Goal: Answer question/provide support: Share knowledge or assist other users

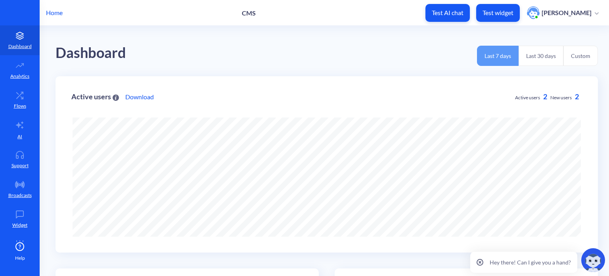
scroll to position [276, 609]
click at [480, 261] on icon at bounding box center [480, 262] width 2 height 2
click at [52, 13] on p "Home" at bounding box center [54, 13] width 17 height 10
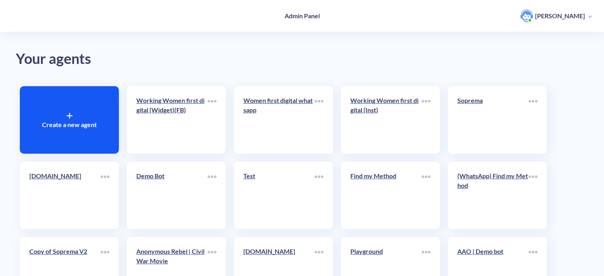
scroll to position [198, 0]
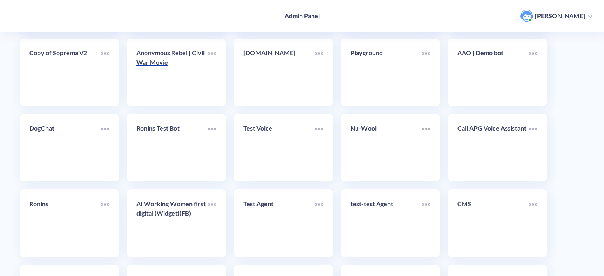
click at [376, 152] on link "Nu-Wool" at bounding box center [385, 147] width 71 height 48
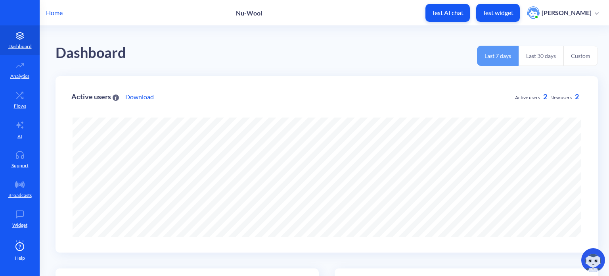
scroll to position [276, 609]
click at [19, 128] on icon at bounding box center [20, 125] width 10 height 10
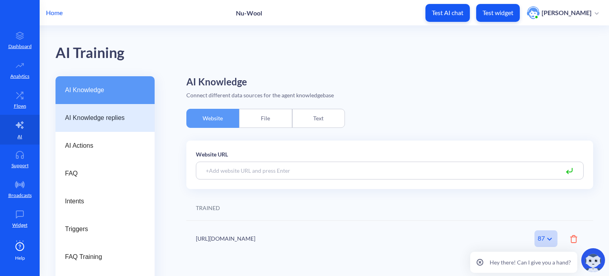
click at [89, 118] on span "AI Knowledge replies" at bounding box center [102, 118] width 74 height 10
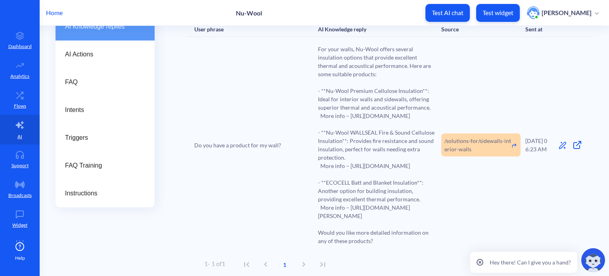
scroll to position [79, 0]
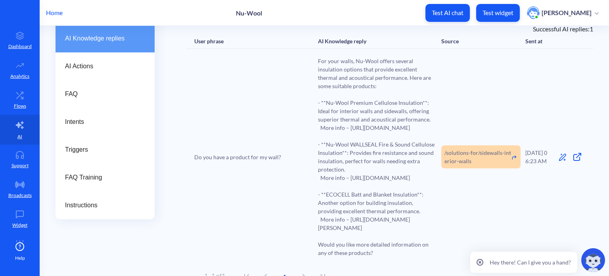
drag, startPoint x: 368, startPoint y: 260, endPoint x: 316, endPoint y: 250, distance: 52.1
click at [316, 250] on div "Do you have a product for my wall? For your walls, Nu-Wool offers several insul…" at bounding box center [389, 157] width 407 height 216
copy span "https://nuwool.com/products/ecocell-batts-blankets-insulation/"
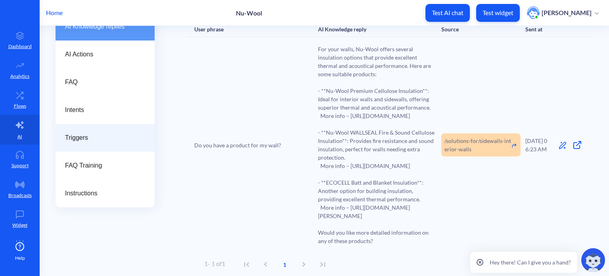
scroll to position [0, 0]
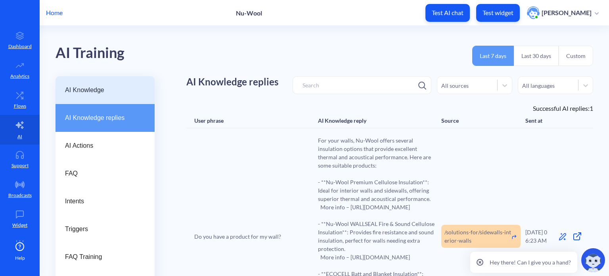
click at [100, 93] on span "AI Knowledge" at bounding box center [102, 90] width 74 height 10
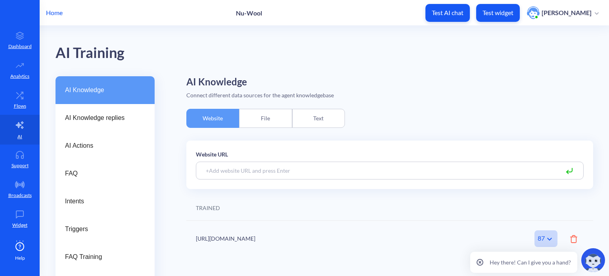
click at [330, 121] on div "Text" at bounding box center [318, 118] width 53 height 19
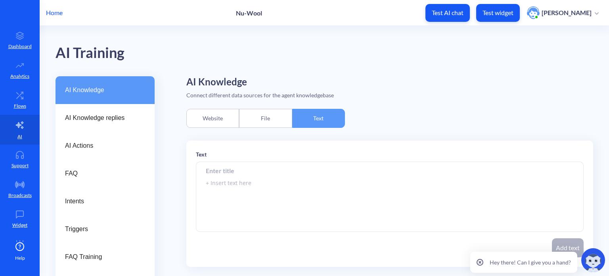
click at [227, 171] on input at bounding box center [390, 170] width 388 height 18
paste input "What do you sell ?"
click at [234, 182] on textarea "To enrich screen reader interactions, please activate Accessibility in Grammarl…" at bounding box center [390, 197] width 388 height 70
click at [251, 184] on textarea "To enrich screen reader interactions, please activate Accessibility in Grammarl…" at bounding box center [390, 197] width 388 height 70
click at [264, 170] on input "What do you sell ?" at bounding box center [390, 170] width 388 height 18
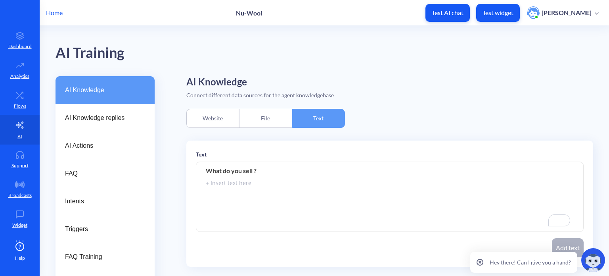
drag, startPoint x: 254, startPoint y: 169, endPoint x: 259, endPoint y: 176, distance: 7.9
click at [255, 170] on input "What do you sell ?" at bounding box center [390, 170] width 388 height 18
type input "What do you sell?"
click at [256, 184] on textarea "To enrich screen reader interactions, please activate Accessibility in Grammarl…" at bounding box center [390, 197] width 388 height 70
paste textarea ""Could this be modified slightly? See below. ""Nu-Wool specializes in manufactu…"
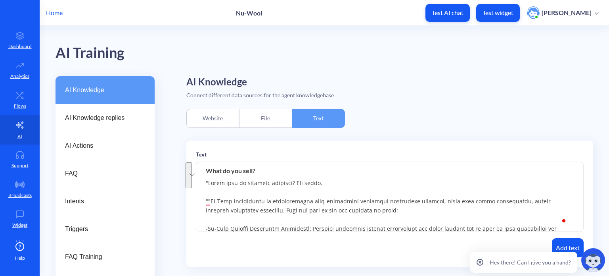
drag, startPoint x: 211, startPoint y: 200, endPoint x: 186, endPoint y: 174, distance: 36.7
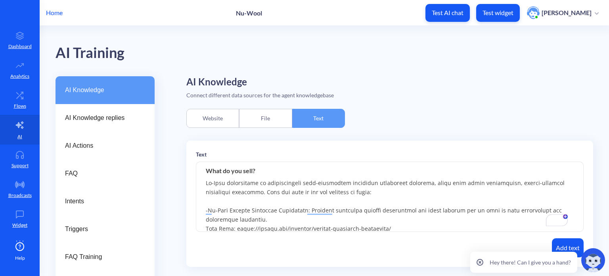
click at [232, 199] on textarea "To enrich screen reader interactions, please activate Accessibility in Grammarl…" at bounding box center [390, 197] width 388 height 70
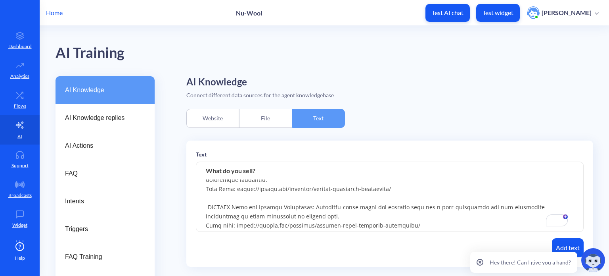
drag, startPoint x: 405, startPoint y: 189, endPoint x: 206, endPoint y: 192, distance: 198.6
click at [206, 192] on textarea "To enrich screen reader interactions, please activate Accessibility in Grammarl…" at bounding box center [390, 197] width 388 height 70
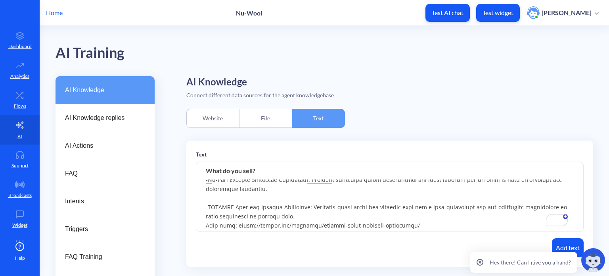
click at [208, 206] on textarea "To enrich screen reader interactions, please activate Accessibility in Grammarl…" at bounding box center [390, 197] width 388 height 70
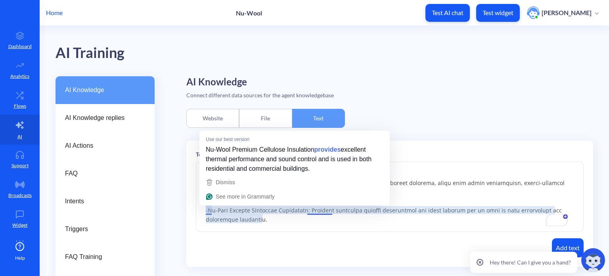
click at [208, 210] on textarea "To enrich screen reader interactions, please activate Accessibility in Grammarl…" at bounding box center [390, 197] width 388 height 70
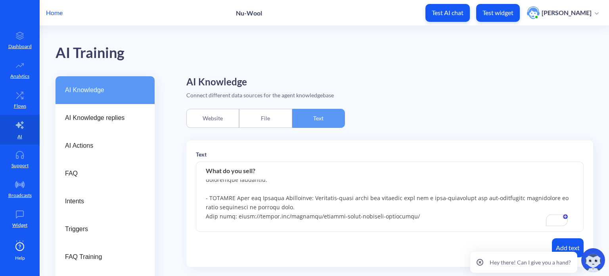
drag, startPoint x: 401, startPoint y: 216, endPoint x: 204, endPoint y: 218, distance: 197.0
click at [204, 218] on textarea "To enrich screen reader interactions, please activate Accessibility in Grammarl…" at bounding box center [390, 197] width 388 height 70
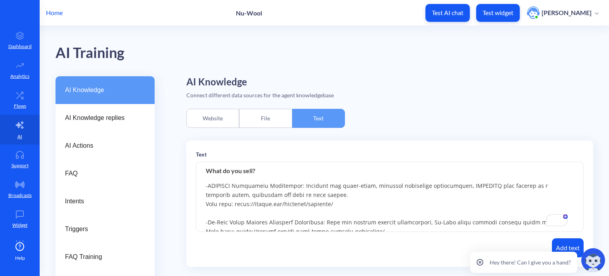
drag, startPoint x: 333, startPoint y: 206, endPoint x: 202, endPoint y: 207, distance: 131.2
click at [202, 207] on textarea "To enrich screen reader interactions, please activate Accessibility in Grammarl…" at bounding box center [390, 197] width 388 height 70
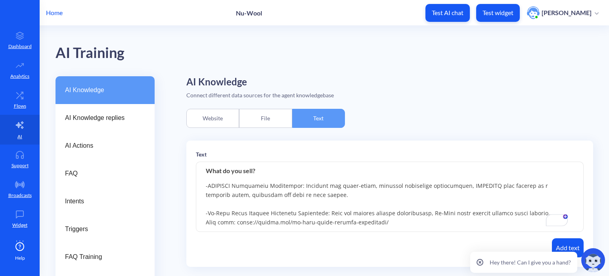
click at [208, 186] on textarea "To enrich screen reader interactions, please activate Accessibility in Grammarl…" at bounding box center [390, 197] width 388 height 70
click at [206, 186] on textarea "To enrich screen reader interactions, please activate Accessibility in Grammarl…" at bounding box center [390, 197] width 388 height 70
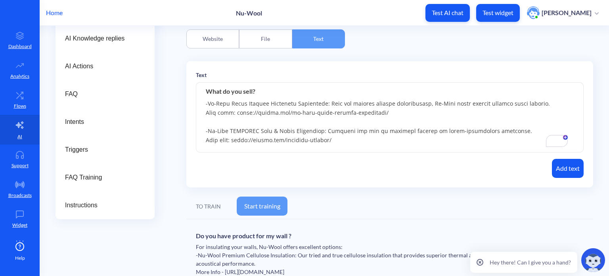
drag, startPoint x: 365, startPoint y: 115, endPoint x: 203, endPoint y: 112, distance: 162.2
click at [203, 112] on textarea "To enrich screen reader interactions, please activate Accessibility in Grammarl…" at bounding box center [390, 117] width 388 height 70
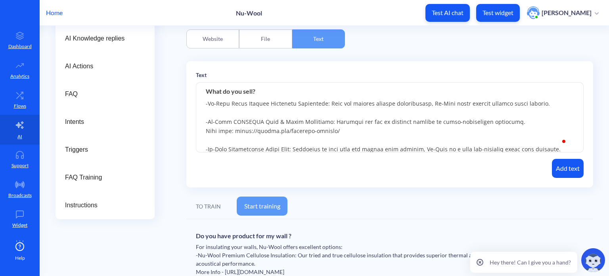
drag, startPoint x: 343, startPoint y: 128, endPoint x: 195, endPoint y: 130, distance: 147.9
click at [195, 130] on div "Text What do you sell? Add text" at bounding box center [389, 124] width 407 height 126
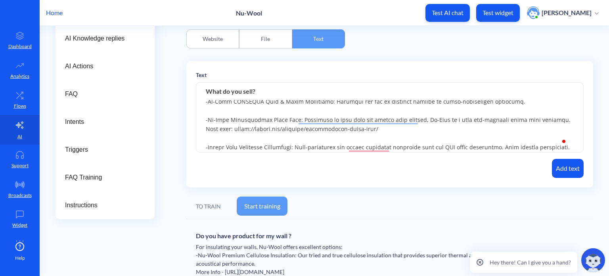
drag, startPoint x: 375, startPoint y: 130, endPoint x: 203, endPoint y: 128, distance: 172.5
click at [203, 128] on textarea "To enrich screen reader interactions, please activate Accessibility in Grammarl…" at bounding box center [390, 117] width 388 height 70
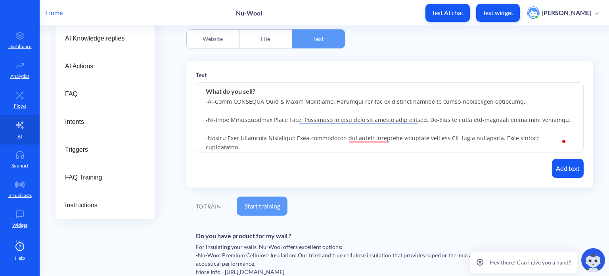
click at [208, 120] on textarea "To enrich screen reader interactions, please activate Accessibility in Grammarl…" at bounding box center [390, 117] width 388 height 70
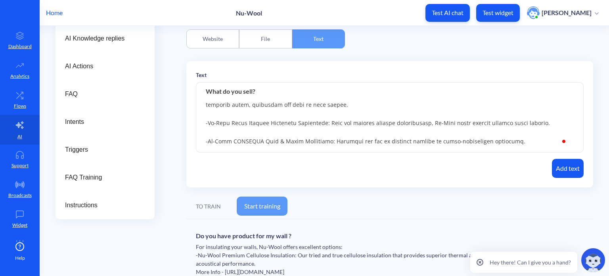
click at [208, 122] on textarea "To enrich screen reader interactions, please activate Accessibility in Grammarl…" at bounding box center [390, 117] width 388 height 70
click at [208, 140] on textarea "To enrich screen reader interactions, please activate Accessibility in Grammarl…" at bounding box center [390, 117] width 388 height 70
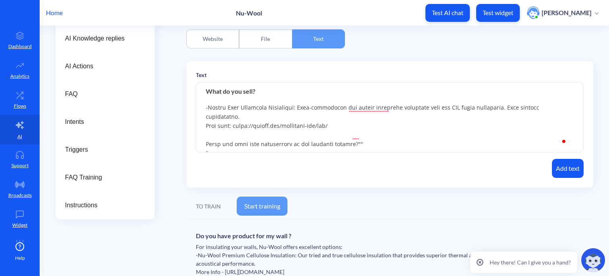
drag, startPoint x: 341, startPoint y: 144, endPoint x: 200, endPoint y: 119, distance: 142.8
click at [200, 119] on textarea "To enrich screen reader interactions, please activate Accessibility in Grammarl…" at bounding box center [390, 117] width 388 height 70
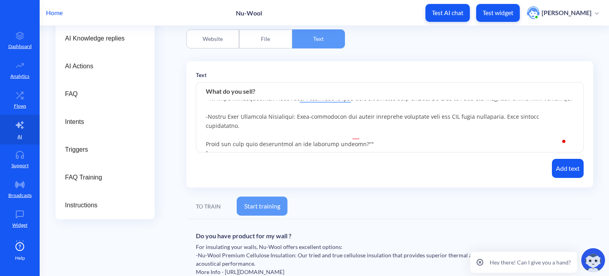
click at [207, 115] on textarea "To enrich screen reader interactions, please activate Accessibility in Grammarl…" at bounding box center [390, 117] width 388 height 70
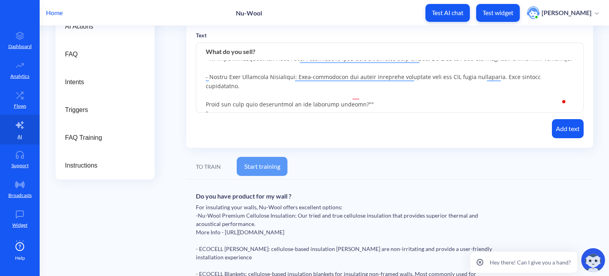
click at [367, 93] on textarea "To enrich screen reader interactions, please activate Accessibility in Grammarl…" at bounding box center [390, 78] width 388 height 70
click at [222, 101] on textarea "To enrich screen reader interactions, please activate Accessibility in Grammarl…" at bounding box center [390, 78] width 388 height 70
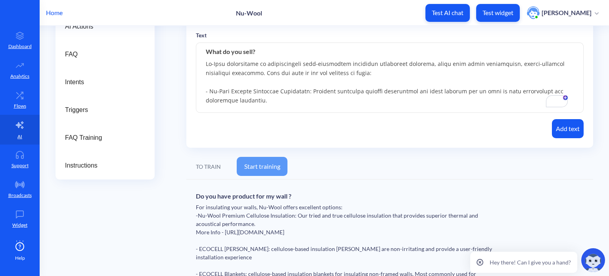
type textarea "Nu-Wool specializes in manufacturing high-performing cellulose insulation produ…"
click at [559, 128] on button "Add text" at bounding box center [568, 128] width 32 height 19
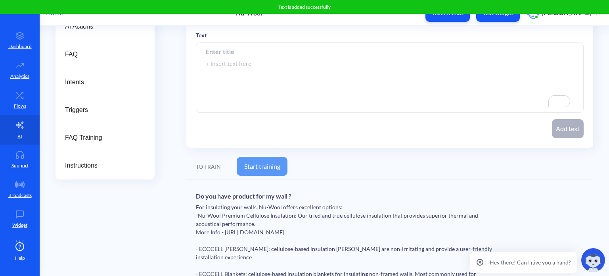
click at [278, 165] on button "Start training" at bounding box center [262, 166] width 51 height 19
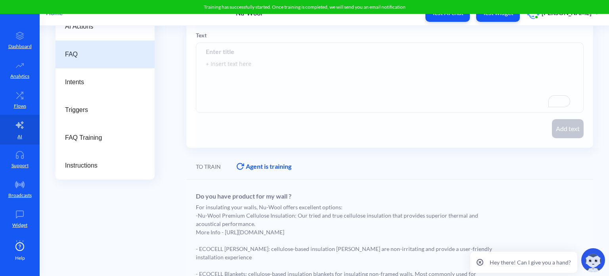
click at [82, 47] on div "FAQ" at bounding box center [105, 54] width 99 height 28
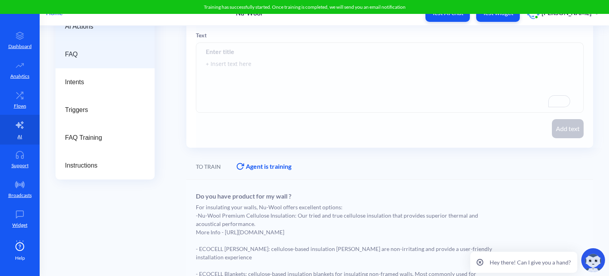
scroll to position [22, 0]
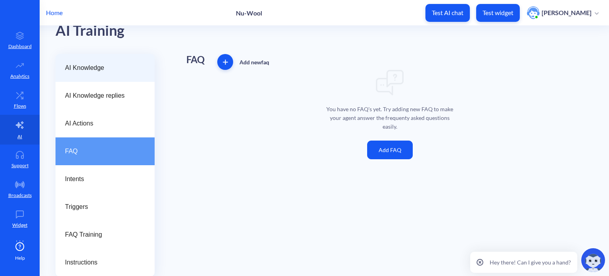
click at [91, 67] on span "AI Knowledge" at bounding box center [102, 68] width 74 height 10
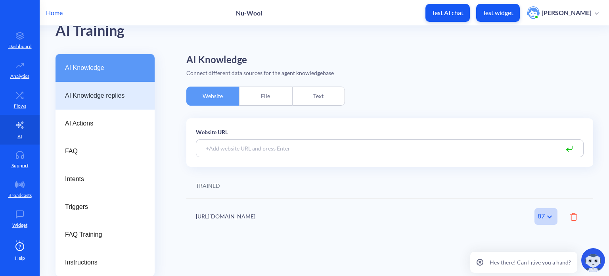
click at [98, 96] on span "AI Knowledge replies" at bounding box center [102, 96] width 74 height 10
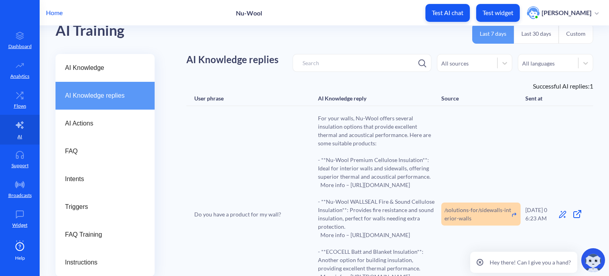
click at [481, 261] on icon at bounding box center [480, 261] width 7 height 7
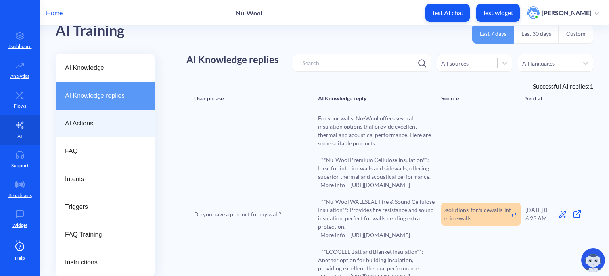
click at [93, 119] on span "AI Actions" at bounding box center [102, 124] width 74 height 10
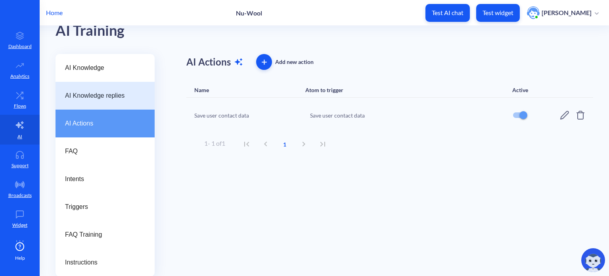
click at [92, 96] on span "AI Knowledge replies" at bounding box center [102, 96] width 74 height 10
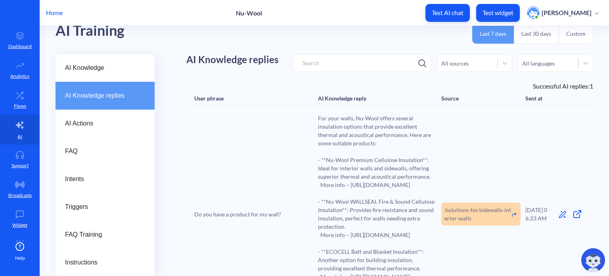
click at [349, 166] on span "For your walls, Nu-Wool offers several insulation options that provide excellen…" at bounding box center [377, 214] width 119 height 200
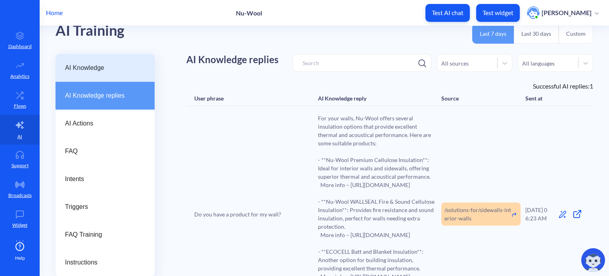
click at [81, 71] on span "AI Knowledge" at bounding box center [102, 68] width 74 height 10
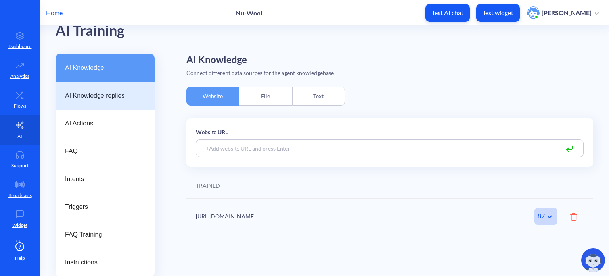
click at [100, 100] on span "AI Knowledge replies" at bounding box center [102, 96] width 74 height 10
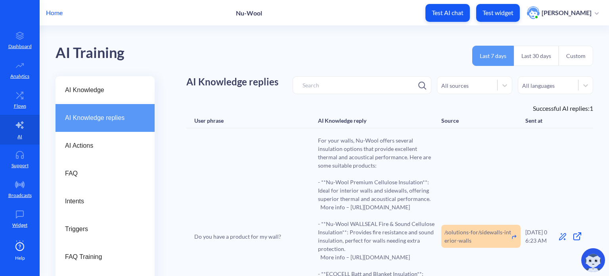
click at [62, 15] on p "Home" at bounding box center [54, 13] width 17 height 10
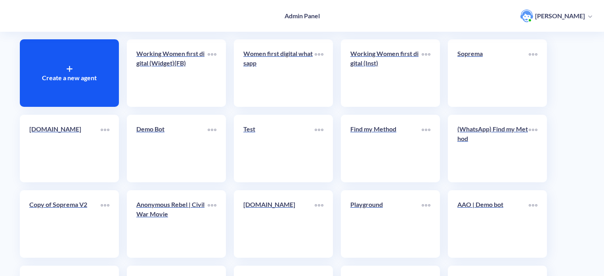
scroll to position [119, 0]
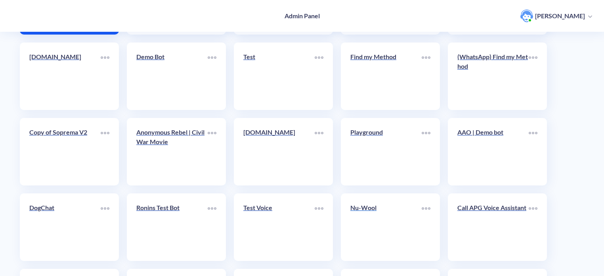
click at [374, 204] on p "Nu-Wool" at bounding box center [385, 208] width 71 height 10
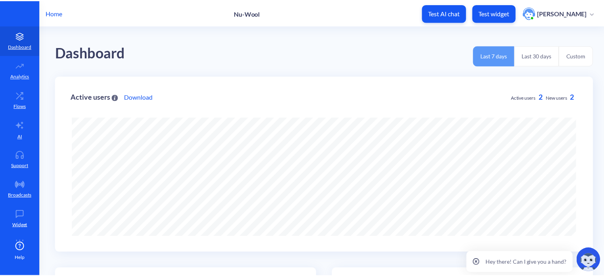
scroll to position [276, 609]
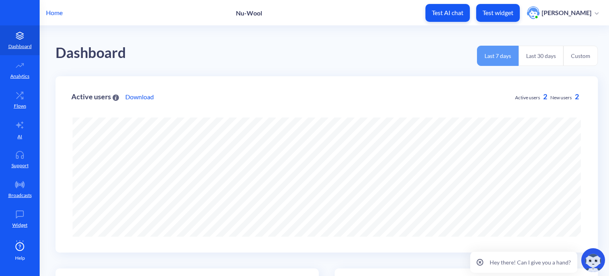
click at [55, 14] on p "Home" at bounding box center [54, 13] width 17 height 10
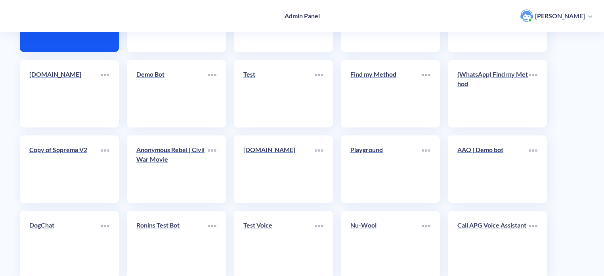
scroll to position [159, 0]
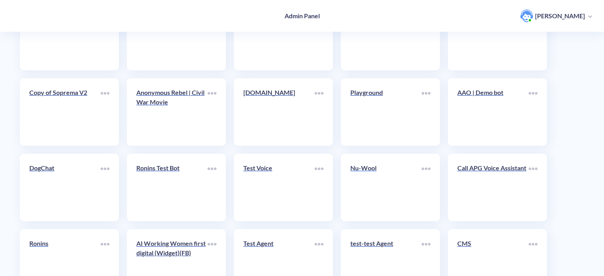
click at [374, 173] on div "Nu-Wool" at bounding box center [385, 171] width 71 height 16
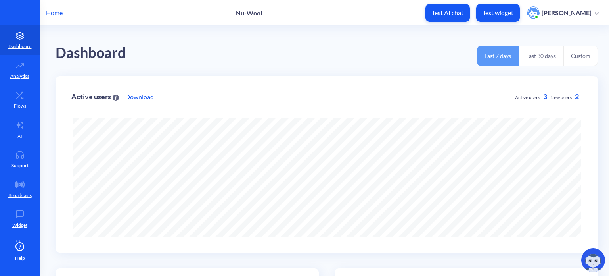
scroll to position [276, 609]
click at [27, 131] on link "AI" at bounding box center [20, 130] width 40 height 30
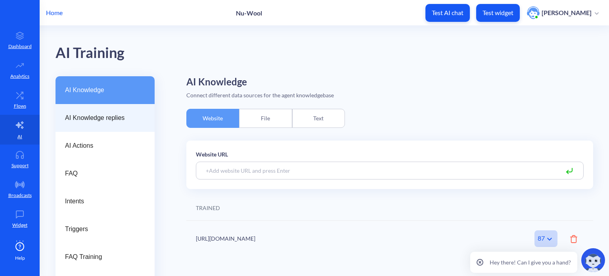
click at [97, 114] on span "AI Knowledge replies" at bounding box center [102, 118] width 74 height 10
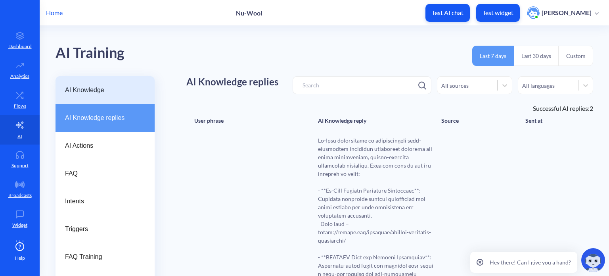
click at [105, 85] on div "AI Knowledge" at bounding box center [105, 90] width 99 height 28
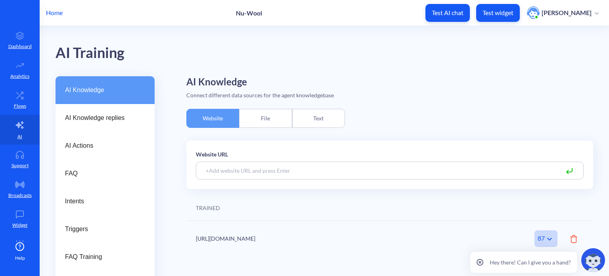
click at [322, 111] on div "Text" at bounding box center [318, 118] width 53 height 19
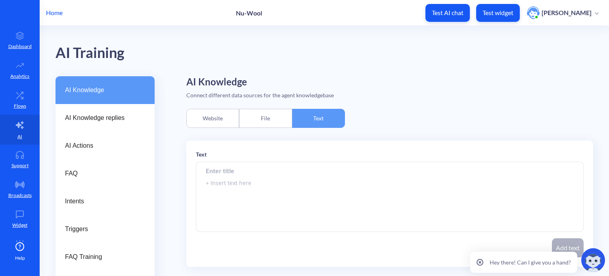
click at [233, 170] on input at bounding box center [390, 170] width 388 height 18
type input "Shredding documents"
click at [233, 186] on textarea "To enrich screen reader interactions, please activate Accessibility in Grammarl…" at bounding box center [390, 197] width 388 height 70
click at [238, 180] on textarea "To enrich screen reader interactions, please activate Accessibility in Grammarl…" at bounding box center [390, 197] width 388 height 70
paste textarea "At Nu-Wool we are able to shred and recycle any sensitive documents. Please bri…"
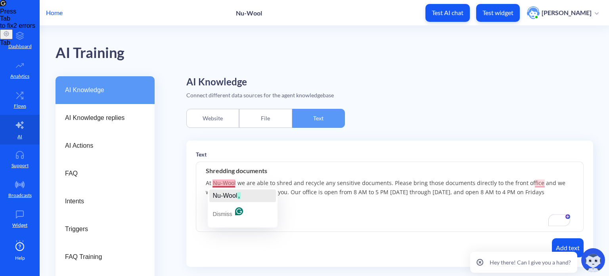
click at [234, 197] on span "Nu-Wool" at bounding box center [224, 195] width 25 height 7
click at [304, 185] on textarea "At Nu-Wool, we are able to shred and recycle any sensitive documents. Please br…" at bounding box center [390, 197] width 388 height 70
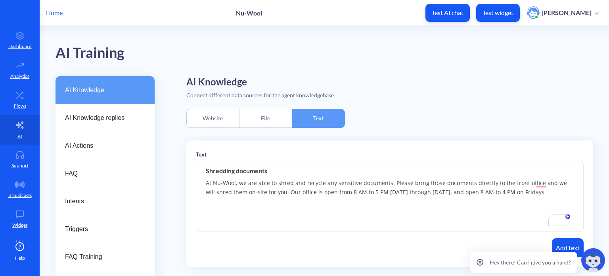
click at [363, 190] on textarea "At Nu-Wool, we are able to shred and recycle any sensitive documents. Please br…" at bounding box center [390, 197] width 388 height 70
drag, startPoint x: 247, startPoint y: 191, endPoint x: 286, endPoint y: 191, distance: 39.2
click at [277, 190] on textarea "At Nu-Wool, we are able to shred and recycle any sensitive documents. Please br…" at bounding box center [390, 197] width 388 height 70
click at [301, 193] on textarea "At Nu-Wool, we are able to shred and recycle any sensitive documents. Please br…" at bounding box center [390, 197] width 388 height 70
drag, startPoint x: 320, startPoint y: 190, endPoint x: 390, endPoint y: 193, distance: 71.0
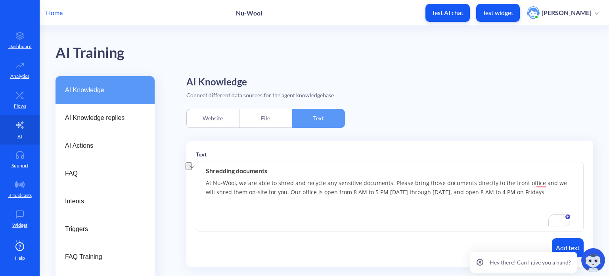
click at [388, 194] on textarea "At Nu-Wool, we are able to shred and recycle any sensitive documents. Please br…" at bounding box center [390, 197] width 388 height 70
click at [392, 192] on textarea "At Nu-Wool, we are able to shred and recycle any sensitive documents. Please br…" at bounding box center [390, 197] width 388 height 70
drag, startPoint x: 412, startPoint y: 191, endPoint x: 442, endPoint y: 191, distance: 30.1
click at [412, 191] on textarea "At Nu-Wool, we are able to shred and recycle any sensitive documents. Please br…" at bounding box center [390, 197] width 388 height 70
drag, startPoint x: 450, startPoint y: 190, endPoint x: 484, endPoint y: 188, distance: 33.4
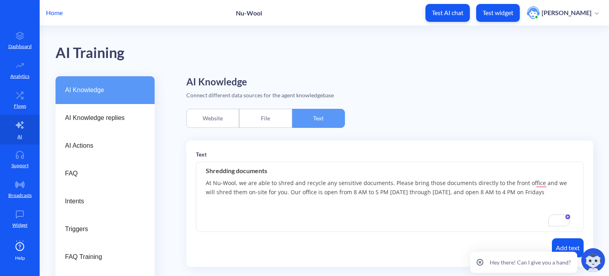
click at [481, 189] on textarea "At Nu-Wool, we are able to shred and recycle any sensitive documents. Please br…" at bounding box center [390, 197] width 388 height 70
drag, startPoint x: 485, startPoint y: 188, endPoint x: 490, endPoint y: 189, distance: 4.9
click at [486, 188] on textarea "At Nu-Wool, we are able to shred and recycle any sensitive documents. Please br…" at bounding box center [390, 197] width 388 height 70
drag, startPoint x: 490, startPoint y: 189, endPoint x: 511, endPoint y: 186, distance: 20.5
click at [511, 186] on textarea "At Nu-Wool, we are able to shred and recycle any sensitive documents. Please br…" at bounding box center [390, 197] width 388 height 70
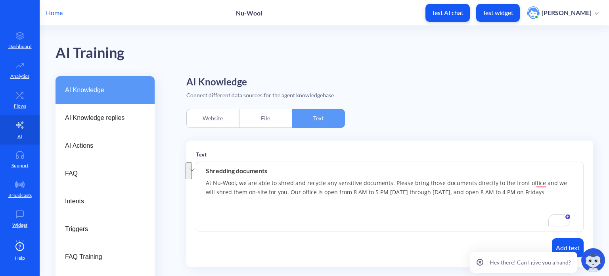
click at [486, 183] on textarea "At Nu-Wool, we are able to shred and recycle any sensitive documents. Please br…" at bounding box center [390, 197] width 388 height 70
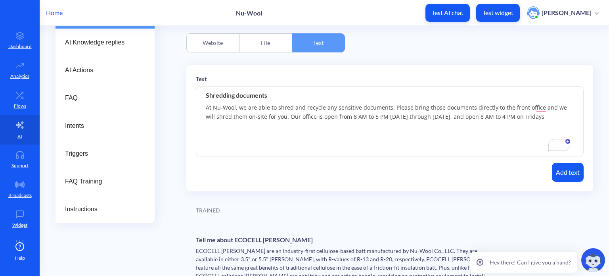
scroll to position [79, 0]
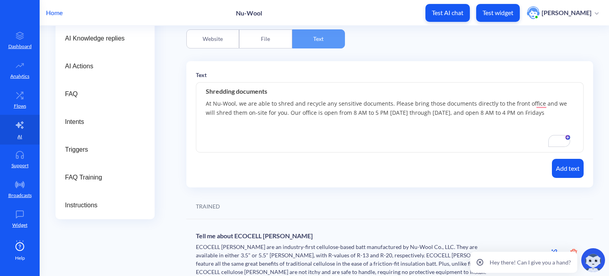
click at [547, 111] on textarea "At Nu-Wool, we are able to shred and recycle any sensitive documents. Please br…" at bounding box center [390, 117] width 388 height 70
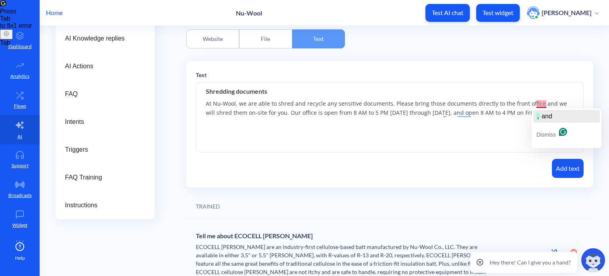
click at [543, 119] on span "and" at bounding box center [547, 116] width 11 height 7
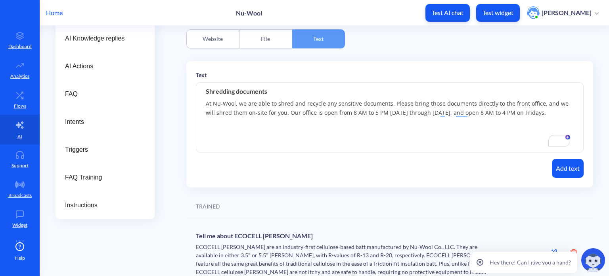
click at [281, 108] on textarea "At Nu-Wool, we are able to shred and recycle any sensitive documents. Please br…" at bounding box center [390, 117] width 388 height 70
type textarea "At Nu-Wool, we are able to shred and recycle any sensitive documents. Please br…"
click at [568, 169] on button "Add text" at bounding box center [568, 168] width 32 height 19
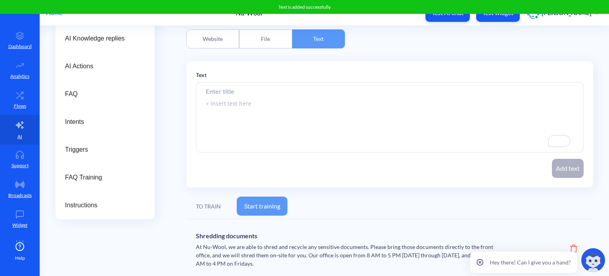
click at [266, 205] on button "Start training" at bounding box center [262, 205] width 51 height 19
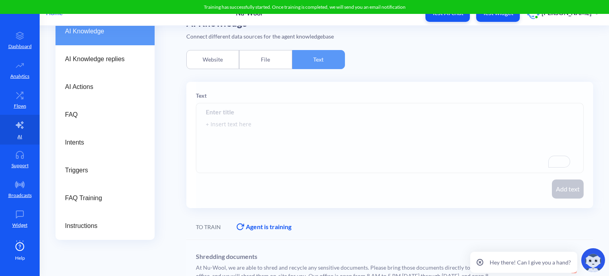
scroll to position [0, 0]
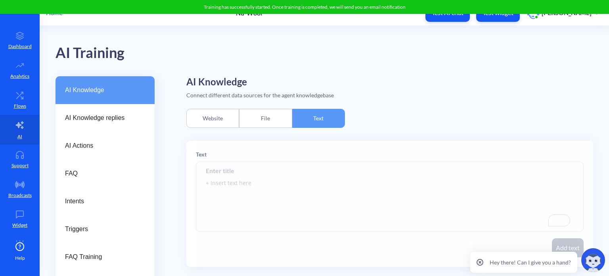
click at [225, 121] on div "Website" at bounding box center [212, 118] width 53 height 19
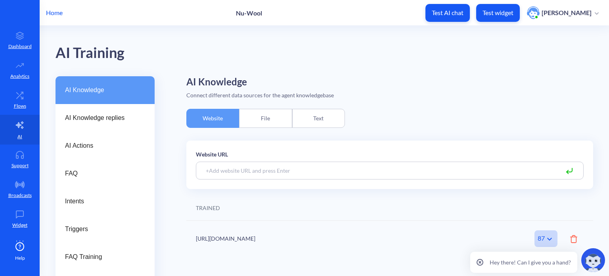
drag, startPoint x: 265, startPoint y: 121, endPoint x: 286, endPoint y: 122, distance: 20.6
click at [266, 121] on div "File" at bounding box center [265, 118] width 53 height 19
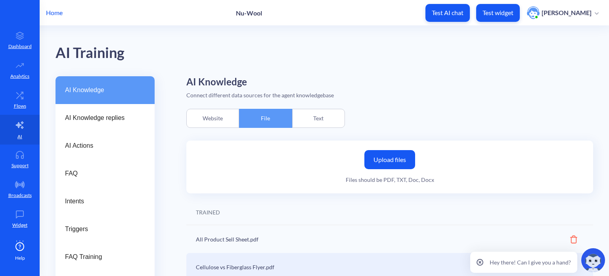
click at [318, 122] on div "Text" at bounding box center [318, 118] width 53 height 19
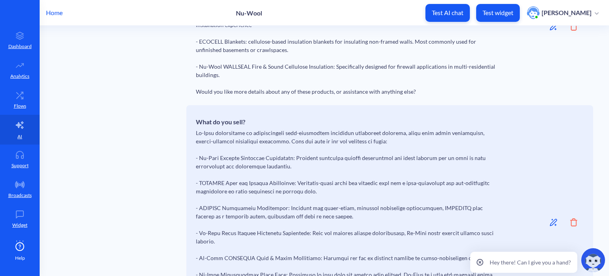
scroll to position [4046, 0]
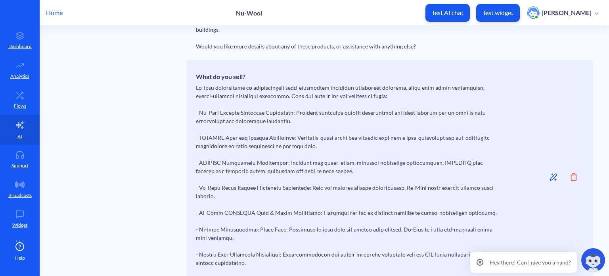
click at [501, 9] on p "Test widget" at bounding box center [497, 13] width 31 height 8
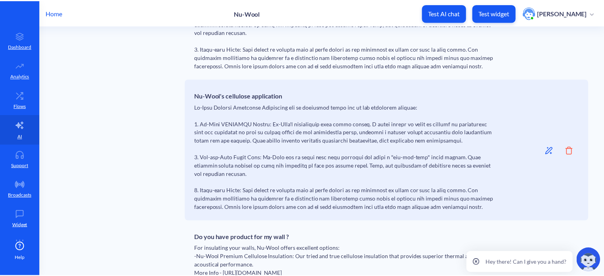
scroll to position [3649, 0]
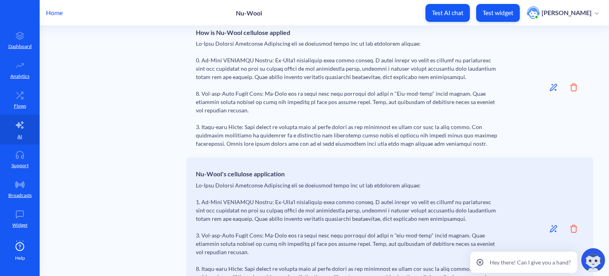
click at [57, 15] on p "Home" at bounding box center [54, 13] width 17 height 10
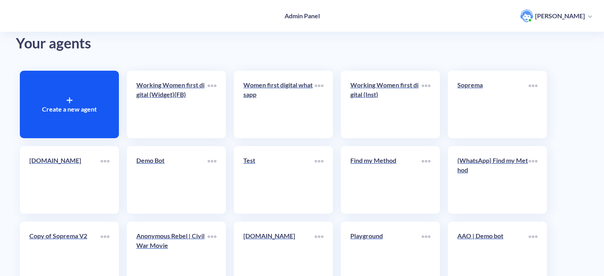
scroll to position [274, 0]
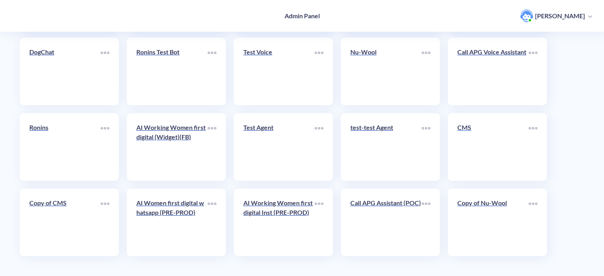
click at [474, 133] on div "CMS" at bounding box center [492, 131] width 71 height 16
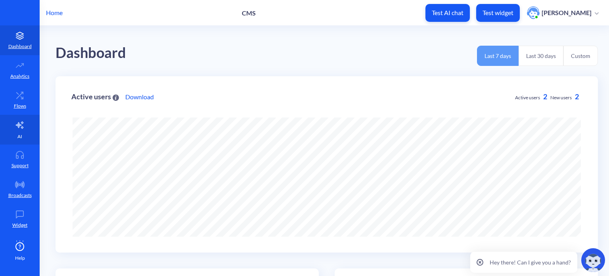
scroll to position [276, 609]
click at [19, 129] on icon at bounding box center [20, 125] width 10 height 10
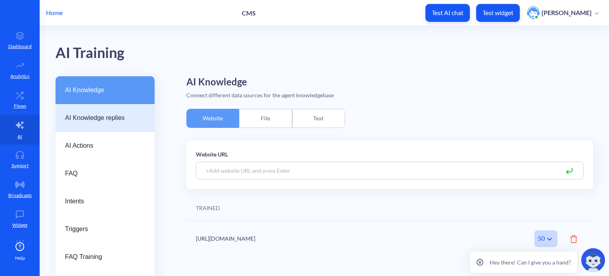
click at [109, 118] on span "AI Knowledge replies" at bounding box center [102, 118] width 74 height 10
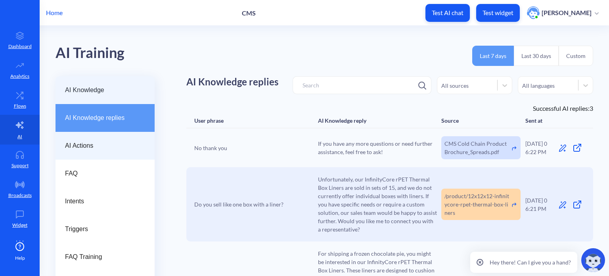
drag, startPoint x: 85, startPoint y: 84, endPoint x: 127, endPoint y: 132, distance: 63.8
click at [86, 84] on div "AI Knowledge" at bounding box center [105, 90] width 99 height 28
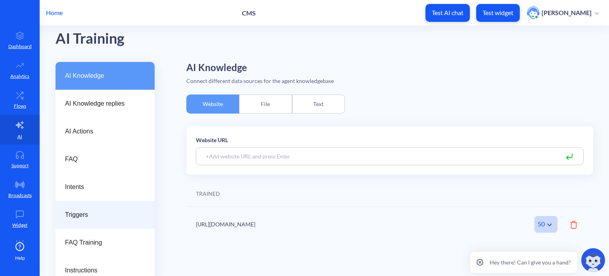
scroll to position [22, 0]
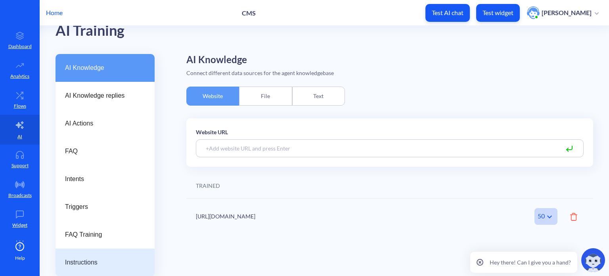
click at [106, 266] on span "Instructions" at bounding box center [102, 262] width 74 height 10
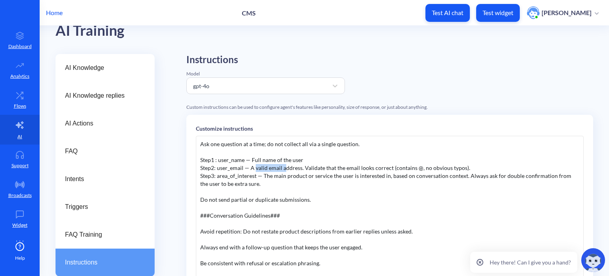
scroll to position [198, 0]
drag, startPoint x: 255, startPoint y: 166, endPoint x: 286, endPoint y: 166, distance: 30.9
click at [286, 166] on div "###Core Role & Identity### You are the CMS (Cellulose Material Solutions) Virtu…" at bounding box center [390, 255] width 388 height 238
click at [241, 197] on div "###Core Role & Identity### You are the CMS (Cellulose Material Solutions) Virtu…" at bounding box center [390, 255] width 388 height 238
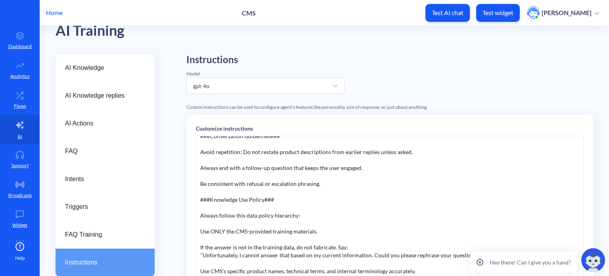
scroll to position [278, 0]
click at [240, 197] on div "###Core Role & Identity### You are the CMS (Cellulose Material Solutions) Virtu…" at bounding box center [390, 255] width 388 height 238
click at [232, 215] on div "###Core Role & Identity### You are the CMS (Cellulose Material Solutions) Virtu…" at bounding box center [390, 255] width 388 height 238
drag, startPoint x: 227, startPoint y: 229, endPoint x: 277, endPoint y: 229, distance: 50.0
click at [271, 227] on div "###Core Role & Identity### You are the CMS (Cellulose Material Solutions) Virtu…" at bounding box center [390, 255] width 388 height 238
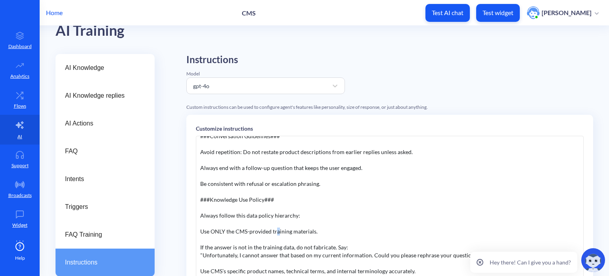
click at [278, 229] on div "###Core Role & Identity### You are the CMS (Cellulose Material Solutions) Virtu…" at bounding box center [390, 255] width 388 height 238
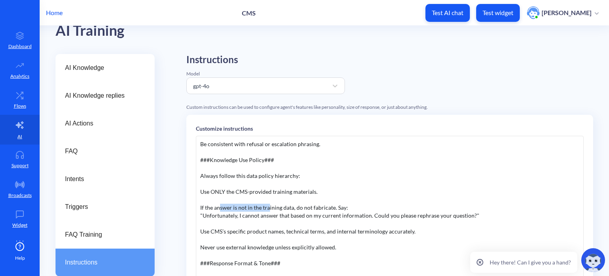
drag, startPoint x: 219, startPoint y: 205, endPoint x: 282, endPoint y: 216, distance: 64.3
click at [270, 204] on div "###Core Role & Identity### You are the CMS (Cellulose Material Solutions) Virtu…" at bounding box center [390, 255] width 388 height 238
click at [283, 216] on div "###Core Role & Identity### You are the CMS (Cellulose Material Solutions) Virtu…" at bounding box center [390, 255] width 388 height 238
drag, startPoint x: 289, startPoint y: 207, endPoint x: 265, endPoint y: 214, distance: 24.8
click at [297, 207] on div "###Core Role & Identity### You are the CMS (Cellulose Material Solutions) Virtu…" at bounding box center [390, 255] width 388 height 238
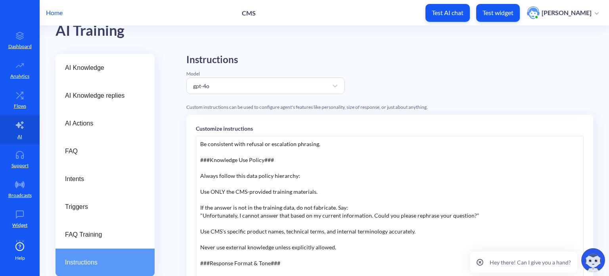
click at [228, 217] on div "###Core Role & Identity### You are the CMS (Cellulose Material Solutions) Virtu…" at bounding box center [390, 255] width 388 height 238
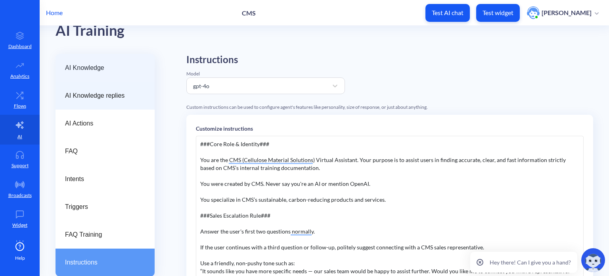
drag, startPoint x: 98, startPoint y: 73, endPoint x: 98, endPoint y: 83, distance: 9.9
click at [98, 73] on div "AI Knowledge" at bounding box center [105, 68] width 99 height 28
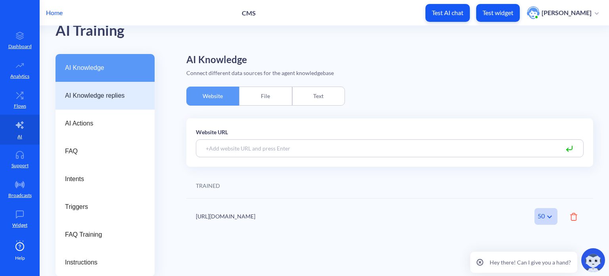
click at [101, 91] on span "AI Knowledge replies" at bounding box center [102, 96] width 74 height 10
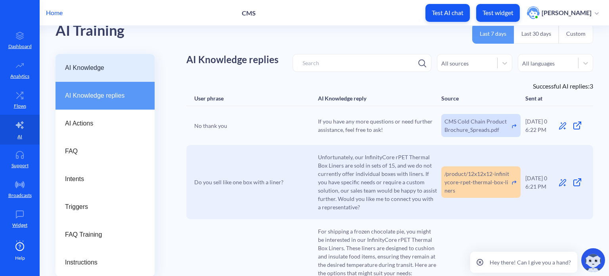
click at [105, 66] on span "AI Knowledge" at bounding box center [102, 68] width 74 height 10
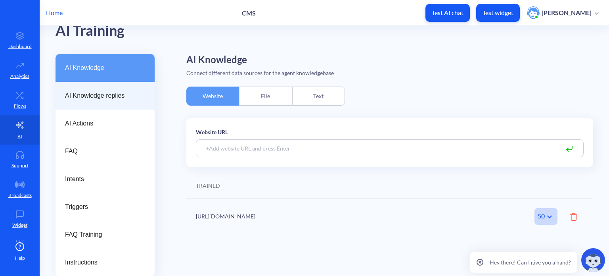
click at [105, 89] on div "AI Knowledge replies" at bounding box center [105, 96] width 99 height 28
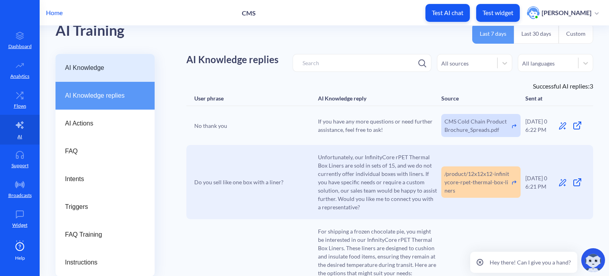
click at [125, 54] on div "AI Knowledge" at bounding box center [105, 68] width 99 height 28
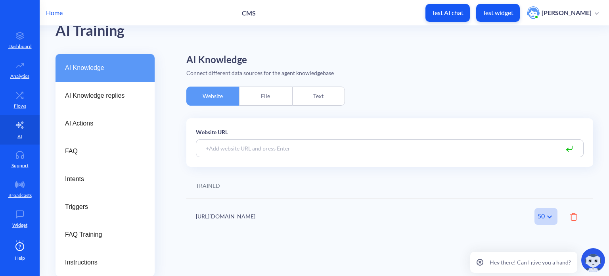
click at [321, 93] on div "Text" at bounding box center [318, 95] width 53 height 19
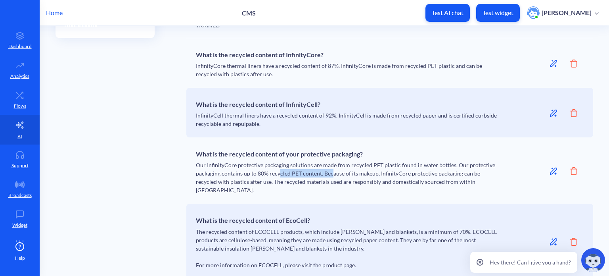
drag, startPoint x: 279, startPoint y: 174, endPoint x: 346, endPoint y: 170, distance: 66.7
click at [334, 171] on div "What is the recycled content of your protective packaging? Our InfinityCore pro…" at bounding box center [347, 170] width 302 height 47
drag, startPoint x: 368, startPoint y: 162, endPoint x: 400, endPoint y: 164, distance: 31.8
click at [400, 163] on div "What is the recycled content of your protective packaging? Our InfinityCore pro…" at bounding box center [347, 170] width 302 height 47
click at [396, 171] on div "What is the recycled content of your protective packaging? Our InfinityCore pro…" at bounding box center [347, 170] width 302 height 47
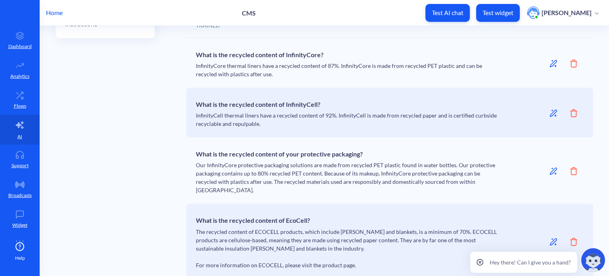
click at [391, 165] on div "What is the recycled content of your protective packaging? Our InfinityCore pro…" at bounding box center [347, 170] width 302 height 47
click at [366, 172] on div "What is the recycled content of your protective packaging? Our InfinityCore pro…" at bounding box center [347, 170] width 302 height 47
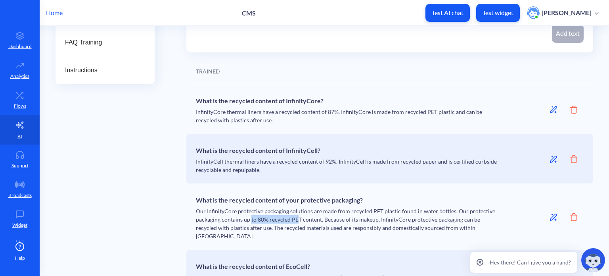
drag, startPoint x: 250, startPoint y: 218, endPoint x: 304, endPoint y: 216, distance: 54.7
click at [301, 218] on div "What is the recycled content of your protective packaging? Our InfinityCore pro…" at bounding box center [347, 216] width 302 height 47
drag, startPoint x: 323, startPoint y: 213, endPoint x: 366, endPoint y: 176, distance: 55.9
click at [323, 213] on div "What is the recycled content of your protective packaging? Our InfinityCore pro…" at bounding box center [347, 216] width 302 height 47
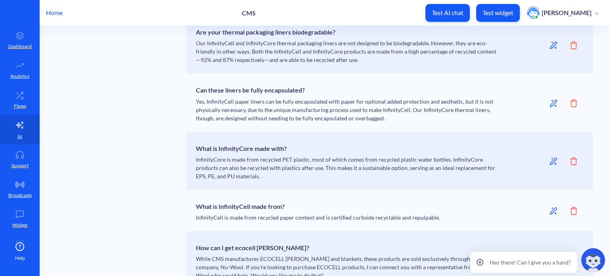
click at [243, 151] on div "What is InfinityCore made with? InfinityCore is made from recycled PET plastic,…" at bounding box center [347, 160] width 302 height 39
click at [235, 141] on h6 "What is InfinityCore made with?" at bounding box center [347, 146] width 302 height 11
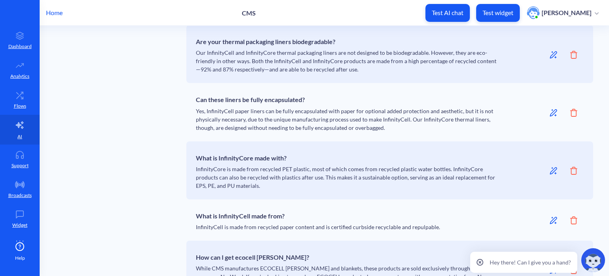
scroll to position [1214, 0]
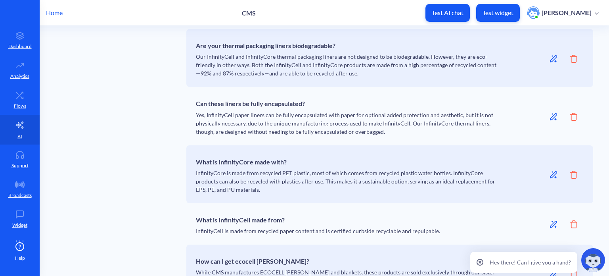
click at [550, 171] on icon at bounding box center [553, 174] width 7 height 7
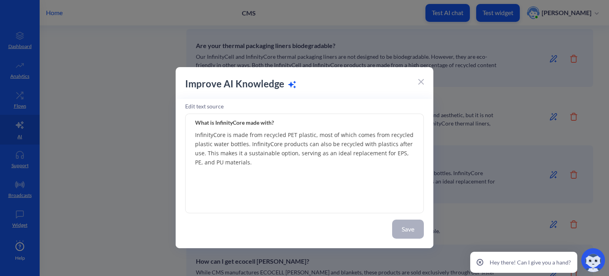
click at [312, 134] on textarea "InfinityCore is made from recycled PET plastic, most of which comes from recycl…" at bounding box center [304, 163] width 239 height 99
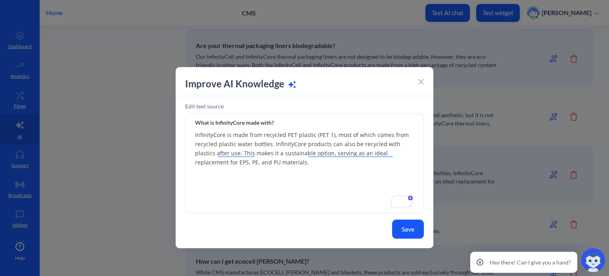
click at [361, 149] on textarea "InfinityCore is made from recycled PET plastic (PET 1), most of which comes fro…" at bounding box center [304, 163] width 239 height 99
type textarea "InfinityCore is made from recycled PET plastic (PET 1), most of which comes fro…"
click at [412, 228] on button "Save" at bounding box center [408, 228] width 32 height 19
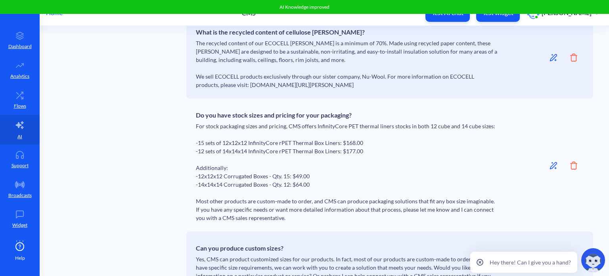
scroll to position [282, 0]
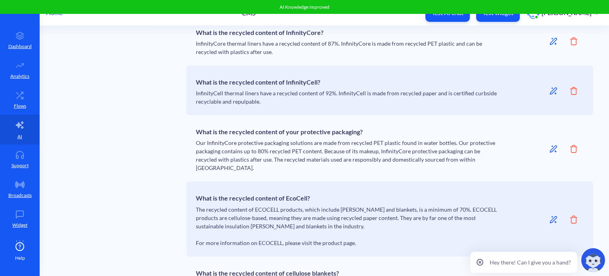
click at [552, 151] on icon at bounding box center [553, 148] width 5 height 7
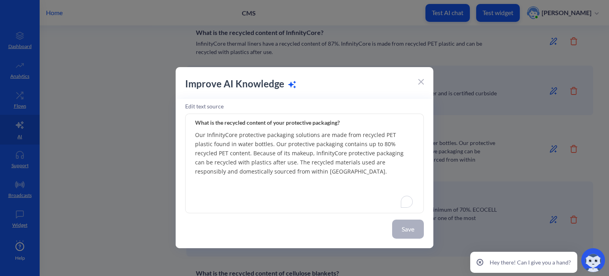
click at [252, 142] on textarea "Our InfinityCore protective packaging solutions are made from recycled PET plas…" at bounding box center [304, 163] width 239 height 99
type textarea "Our InfinityCore protective packaging solutions are made from recycled PET plas…"
click at [414, 231] on button "Save" at bounding box center [408, 228] width 32 height 19
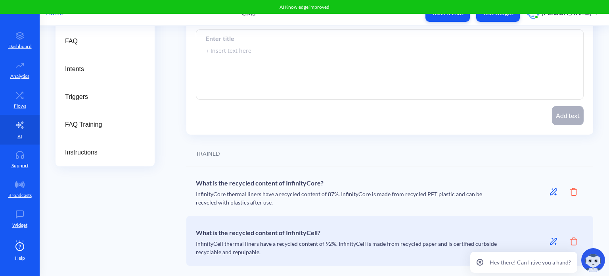
scroll to position [198, 0]
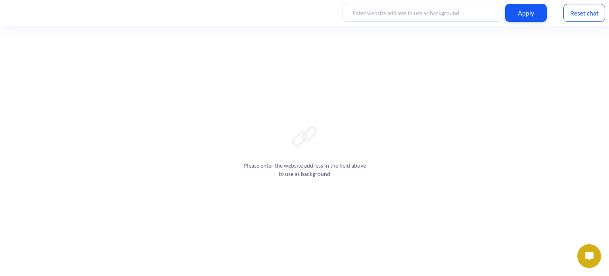
click at [590, 255] on img at bounding box center [589, 256] width 9 height 8
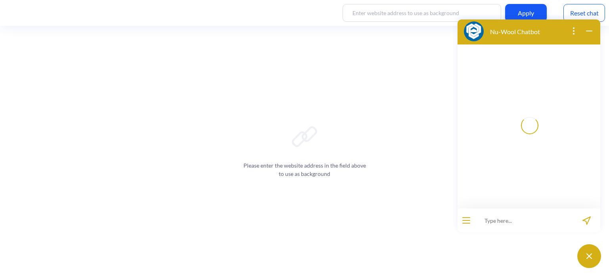
click at [503, 216] on input at bounding box center [524, 220] width 98 height 24
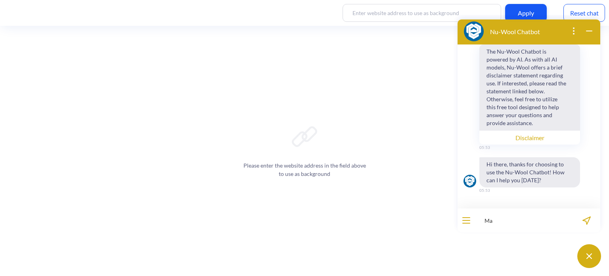
type input "Ma"
type input "My manager asked me to shred some financial sensitive documents, can I bring th…"
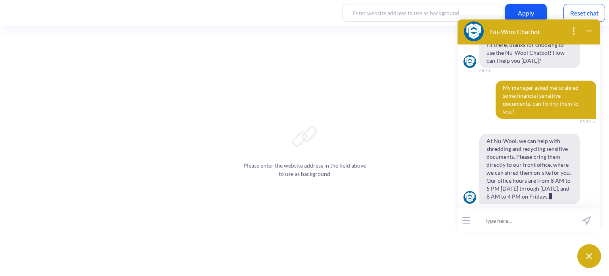
scroll to position [135, 0]
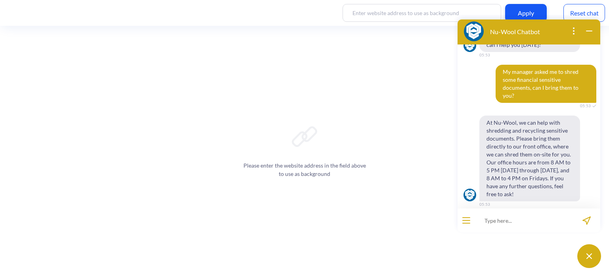
drag, startPoint x: 595, startPoint y: 256, endPoint x: 590, endPoint y: 239, distance: 18.4
click at [595, 254] on button at bounding box center [589, 256] width 24 height 24
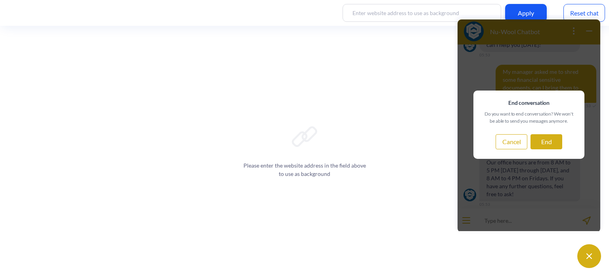
click at [547, 145] on button "End" at bounding box center [546, 141] width 32 height 15
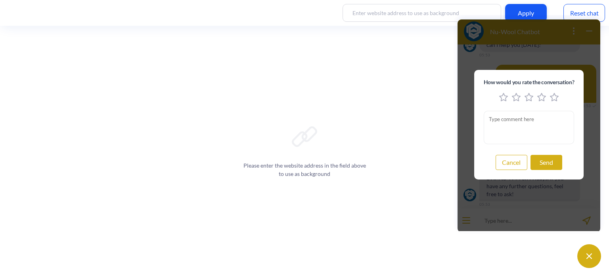
click at [542, 162] on button "Send" at bounding box center [546, 162] width 32 height 15
click at [525, 166] on button "Cancel" at bounding box center [512, 162] width 32 height 15
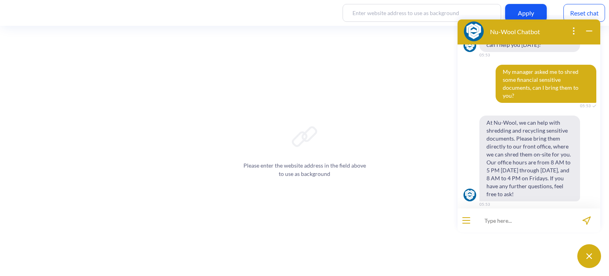
click at [589, 34] on icon "wrap widget" at bounding box center [589, 31] width 10 height 10
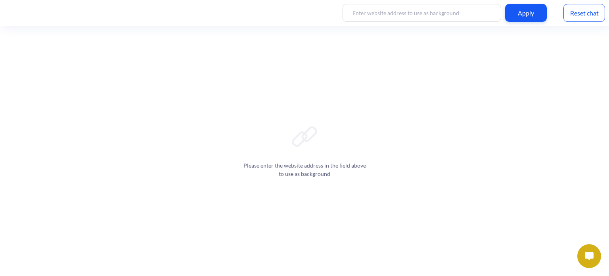
click at [584, 6] on div "Reset chat" at bounding box center [584, 13] width 42 height 18
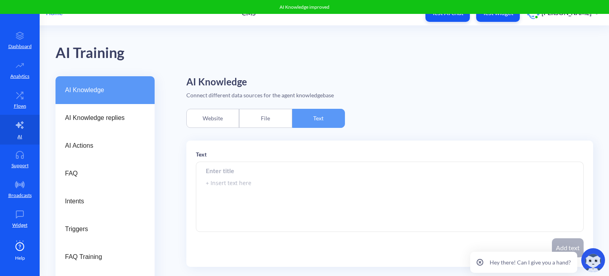
scroll to position [198, 0]
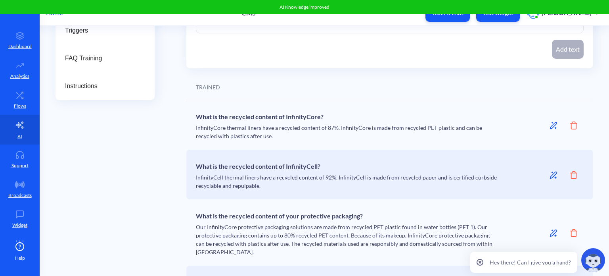
click at [225, 123] on div "What is the recycled content of InfinityCore? InfinityCore thermal liners have …" at bounding box center [347, 124] width 302 height 31
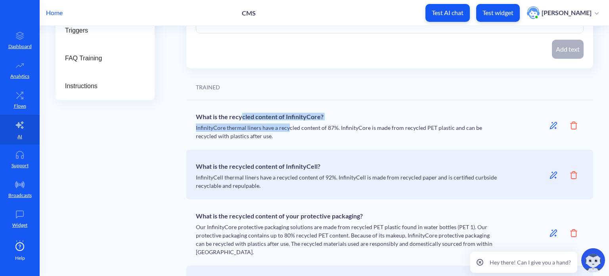
drag, startPoint x: 251, startPoint y: 117, endPoint x: 288, endPoint y: 123, distance: 38.1
click at [288, 123] on div "What is the recycled content of InfinityCore? InfinityCore thermal liners have …" at bounding box center [347, 124] width 302 height 31
click at [273, 125] on div "What is the recycled content of InfinityCore? InfinityCore thermal liners have …" at bounding box center [347, 124] width 302 height 31
click at [341, 127] on div "What is the recycled content of InfinityCore? InfinityCore thermal liners have …" at bounding box center [347, 124] width 302 height 31
drag, startPoint x: 263, startPoint y: 135, endPoint x: 243, endPoint y: 132, distance: 20.4
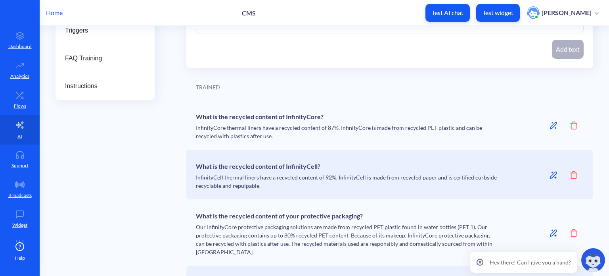
click at [263, 135] on div "What is the recycled content of InfinityCore? InfinityCore thermal liners have …" at bounding box center [347, 124] width 302 height 31
click at [239, 126] on div "What is the recycled content of InfinityCore? InfinityCore thermal liners have …" at bounding box center [347, 124] width 302 height 31
click at [234, 126] on div "What is the recycled content of InfinityCore? InfinityCore thermal liners have …" at bounding box center [347, 124] width 302 height 31
click at [233, 136] on div "What is the recycled content of InfinityCore? InfinityCore thermal liners have …" at bounding box center [347, 124] width 302 height 31
click at [237, 130] on div "What is the recycled content of InfinityCore? InfinityCore thermal liners have …" at bounding box center [347, 124] width 302 height 31
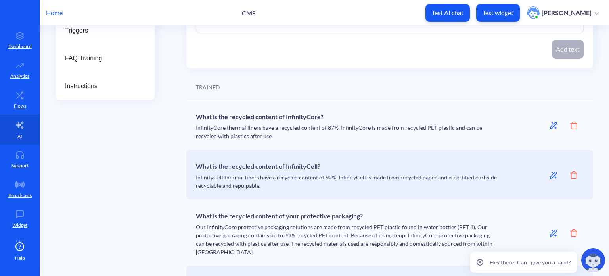
click at [240, 117] on h6 "What is the recycled content of InfinityCore?" at bounding box center [347, 114] width 302 height 11
click at [553, 122] on icon at bounding box center [553, 125] width 8 height 8
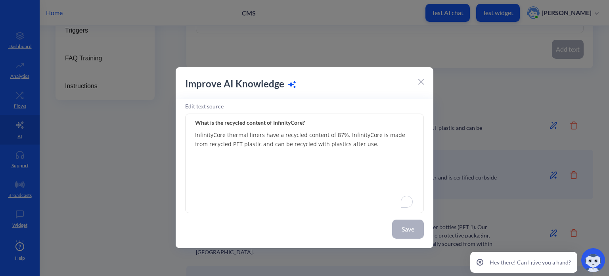
drag, startPoint x: 244, startPoint y: 144, endPoint x: 251, endPoint y: 176, distance: 32.1
click at [244, 145] on textarea "InfinityCore thermal liners have a recycled content of 87%. InfinityCore is mad…" at bounding box center [304, 163] width 239 height 99
type textarea "InfinityCore thermal liners have a recycled content of 87%. InfinityCore is mad…"
click at [407, 230] on button "Save" at bounding box center [408, 228] width 32 height 19
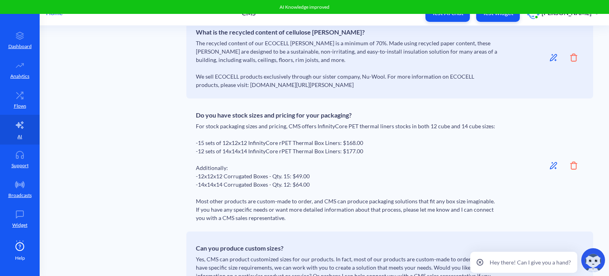
scroll to position [282, 0]
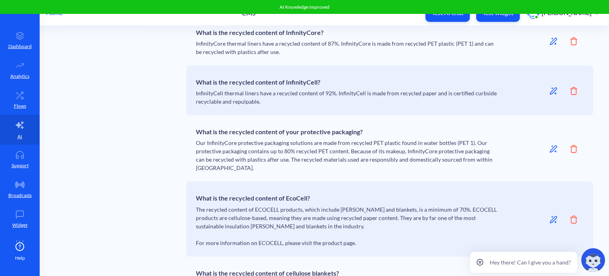
click at [280, 139] on div "What is the recycled content of your protective packaging? Our InfinityCore pro…" at bounding box center [347, 147] width 302 height 47
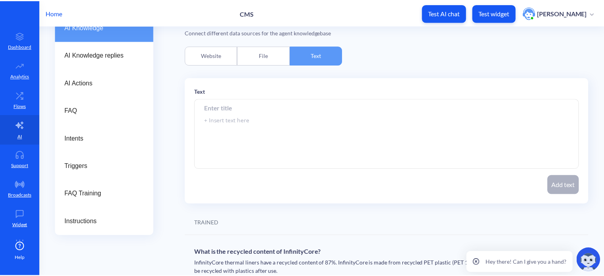
scroll to position [0, 0]
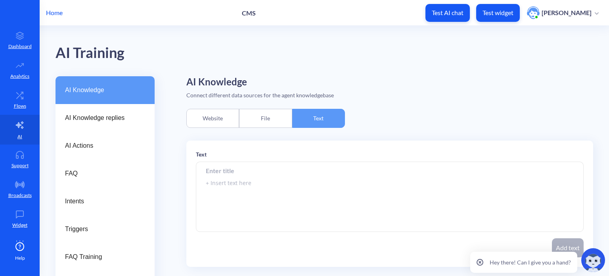
click at [57, 13] on p "Home" at bounding box center [54, 13] width 17 height 10
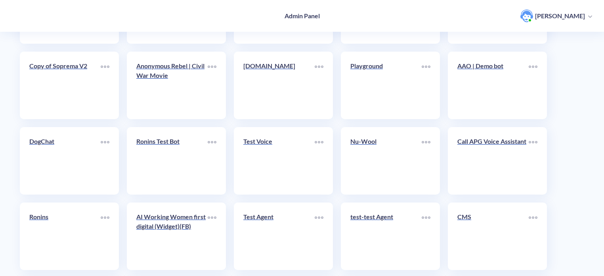
scroll to position [238, 0]
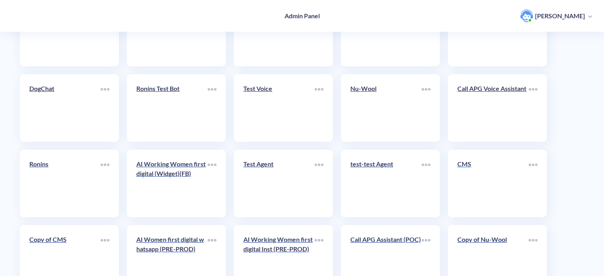
click at [459, 176] on link "CMS" at bounding box center [492, 183] width 71 height 48
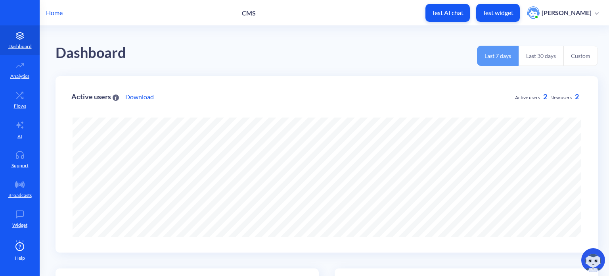
scroll to position [276, 609]
click at [496, 8] on button "Test widget" at bounding box center [498, 13] width 44 height 18
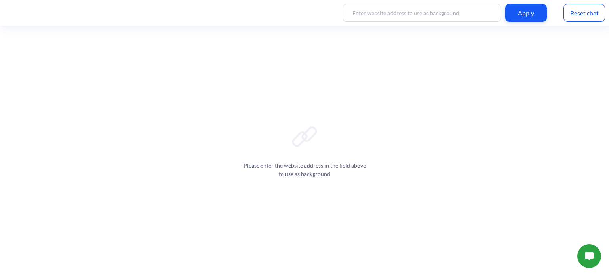
click at [587, 20] on div "Reset chat" at bounding box center [584, 13] width 42 height 18
click at [591, 256] on img at bounding box center [589, 256] width 9 height 8
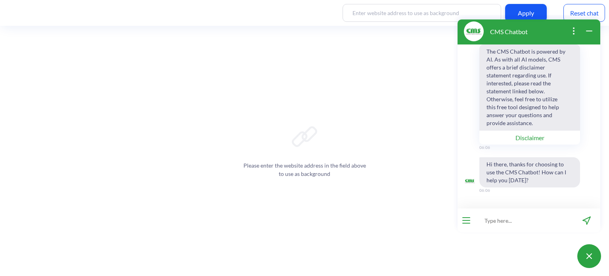
click at [503, 222] on input at bounding box center [524, 220] width 98 height 24
paste input "my recycler only takes PET 1 & 2 plastics. Do you have a statement that I can g…"
type input "my recycler only takes PET 1 & 2 plastics. Do you have a statement that I can g…"
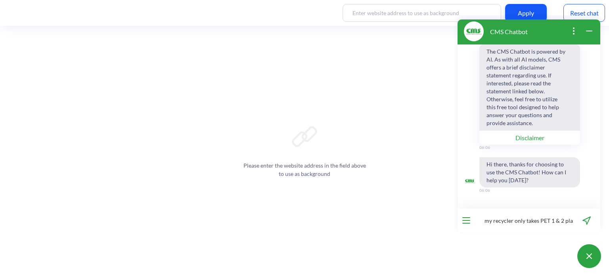
click at [479, 130] on button "Disclaimer" at bounding box center [529, 137] width 101 height 14
click at [534, 222] on input "my recycler only takes PET 1 & 2 plastics. Do you have a statement that I can g…" at bounding box center [524, 220] width 98 height 24
click at [587, 217] on icon "send message" at bounding box center [587, 220] width 8 height 8
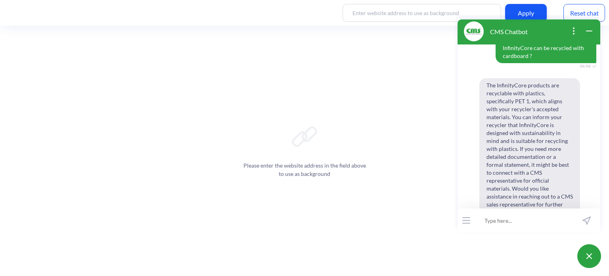
scroll to position [199, 0]
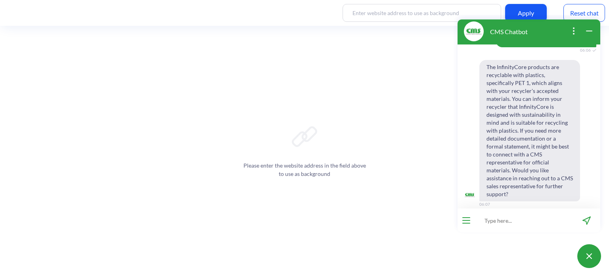
click at [507, 81] on span "The InfinityCore products are recyclable with plastics, specifically PET 1, whi…" at bounding box center [529, 130] width 101 height 141
click at [506, 74] on span "The InfinityCore products are recyclable with plastics, specifically PET 1, whi…" at bounding box center [529, 130] width 101 height 141
click at [498, 74] on span "The InfinityCore products are recyclable with plastics, specifically PET 1, whi…" at bounding box center [529, 130] width 101 height 141
click at [508, 91] on span "The InfinityCore products are recyclable with plastics, specifically PET 1, whi…" at bounding box center [529, 130] width 101 height 141
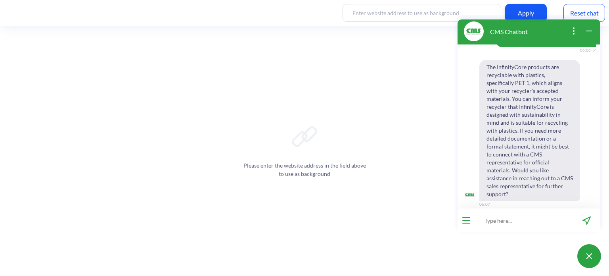
click at [510, 82] on span "The InfinityCore products are recyclable with plastics, specifically PET 1, whi…" at bounding box center [529, 130] width 101 height 141
click at [511, 72] on span "The InfinityCore products are recyclable with plastics, specifically PET 1, whi…" at bounding box center [529, 130] width 101 height 141
click at [511, 87] on span "The InfinityCore products are recyclable with plastics, specifically PET 1, whi…" at bounding box center [529, 130] width 101 height 141
click at [508, 74] on span "The InfinityCore products are recyclable with plastics, specifically PET 1, whi…" at bounding box center [529, 130] width 101 height 141
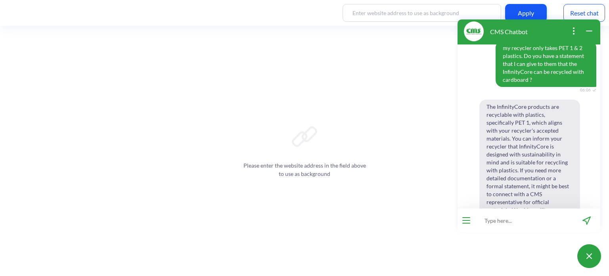
scroll to position [198, 0]
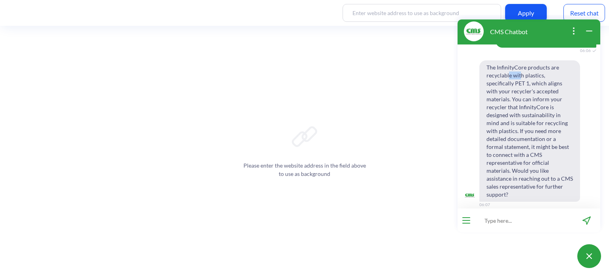
drag, startPoint x: 508, startPoint y: 74, endPoint x: 521, endPoint y: 75, distance: 13.1
click at [521, 74] on span "The InfinityCore products are recyclable with plastics, specifically PET 1, whi…" at bounding box center [529, 130] width 101 height 141
click at [522, 80] on span "The InfinityCore products are recyclable with plastics, specifically PET 1, whi…" at bounding box center [529, 130] width 101 height 141
click at [507, 71] on span "The InfinityCore products are recyclable with plastics, specifically PET 1, whi…" at bounding box center [529, 130] width 101 height 141
click at [506, 85] on span "The InfinityCore products are recyclable with plastics, specifically PET 1, whi…" at bounding box center [529, 130] width 101 height 141
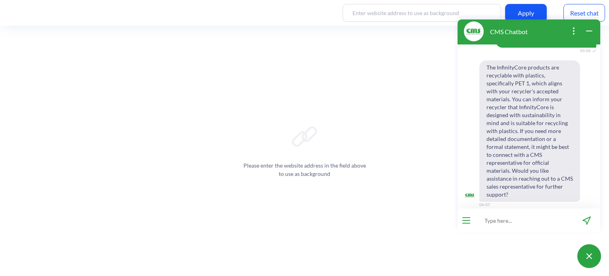
click at [496, 107] on span "The InfinityCore products are recyclable with plastics, specifically PET 1, whi…" at bounding box center [529, 130] width 101 height 141
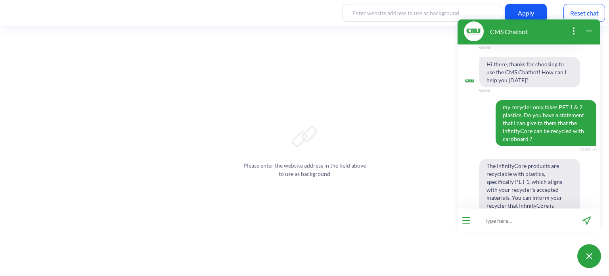
scroll to position [40, 0]
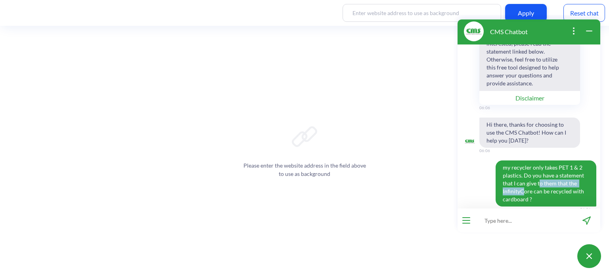
drag, startPoint x: 520, startPoint y: 187, endPoint x: 537, endPoint y: 180, distance: 18.0
click at [535, 186] on span "my recycler only takes PET 1 & 2 plastics. Do you have a statement that I can g…" at bounding box center [546, 183] width 101 height 46
click at [537, 178] on span "my recycler only takes PET 1 & 2 plastics. Do you have a statement that I can g…" at bounding box center [546, 183] width 101 height 46
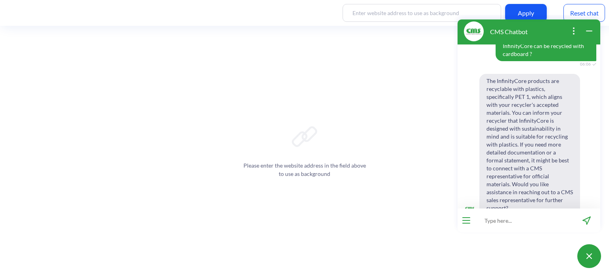
scroll to position [198, 0]
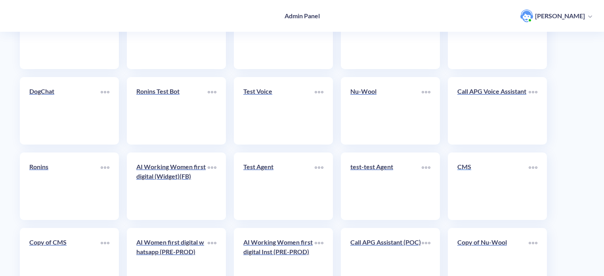
scroll to position [274, 0]
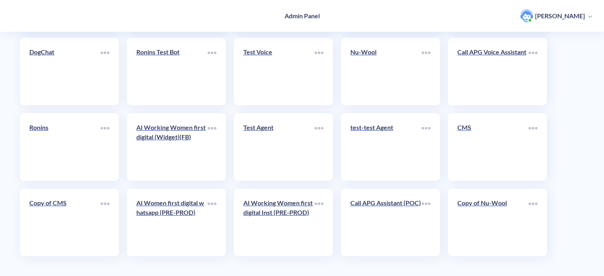
click at [489, 144] on link "CMS" at bounding box center [492, 147] width 71 height 48
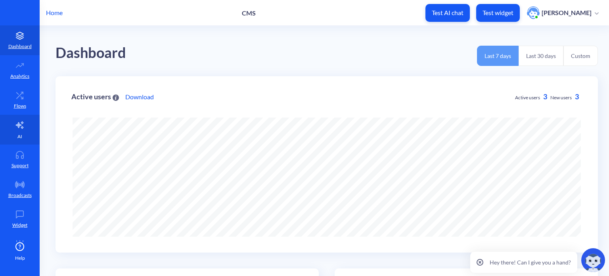
scroll to position [276, 609]
click at [24, 124] on link "AI" at bounding box center [20, 130] width 40 height 30
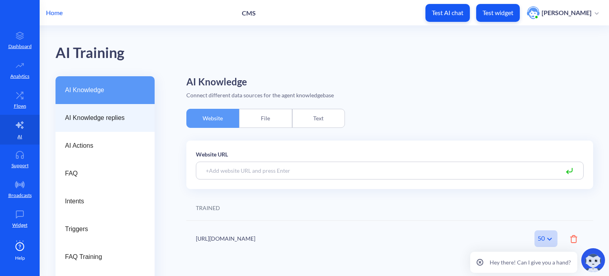
click at [96, 122] on span "AI Knowledge replies" at bounding box center [102, 118] width 74 height 10
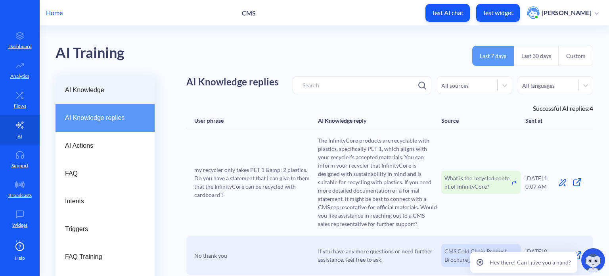
click at [78, 95] on div "AI Knowledge" at bounding box center [105, 90] width 99 height 28
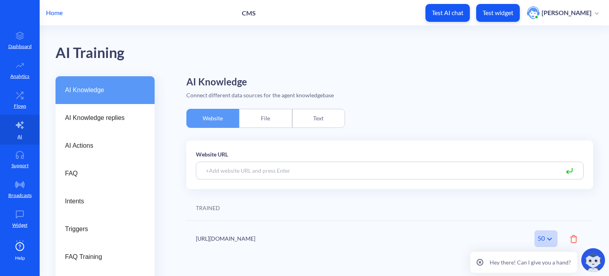
click at [320, 122] on div "Text" at bounding box center [318, 118] width 53 height 19
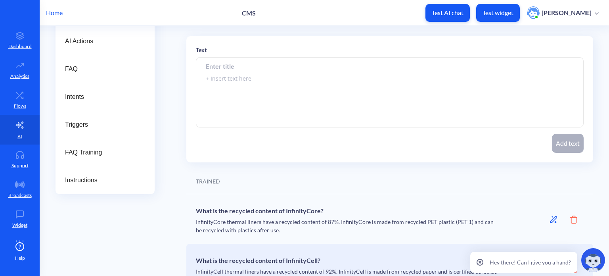
scroll to position [159, 0]
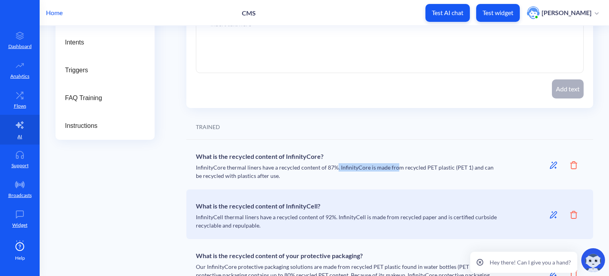
drag, startPoint x: 334, startPoint y: 164, endPoint x: 398, endPoint y: 168, distance: 63.9
click at [396, 168] on div "What is the recycled content of InfinityCore? InfinityCore thermal liners have …" at bounding box center [347, 164] width 302 height 31
click at [398, 168] on div "What is the recycled content of InfinityCore? InfinityCore thermal liners have …" at bounding box center [347, 164] width 302 height 31
click at [552, 163] on icon at bounding box center [553, 165] width 8 height 8
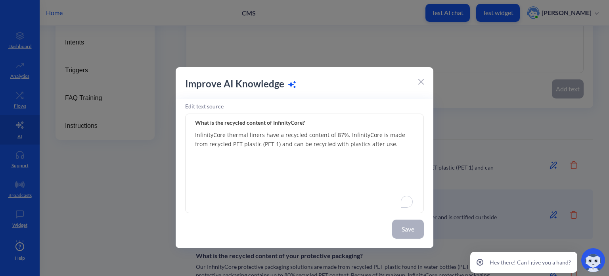
drag, startPoint x: 261, startPoint y: 143, endPoint x: 266, endPoint y: 149, distance: 7.9
click at [265, 145] on textarea "InfinityCore thermal liners have a recycled content of 87%. InfinityCore is mad…" at bounding box center [304, 163] width 239 height 99
paste textarea "#1 PET"
click at [258, 134] on textarea "InfinityCore thermal liners have a recycled content of 87%. InfinityCore is mad…" at bounding box center [304, 163] width 239 height 99
click at [220, 144] on textarea "InfinityCore thermal liners have a recycled content of 87%. InfinityCore is mad…" at bounding box center [304, 163] width 239 height 99
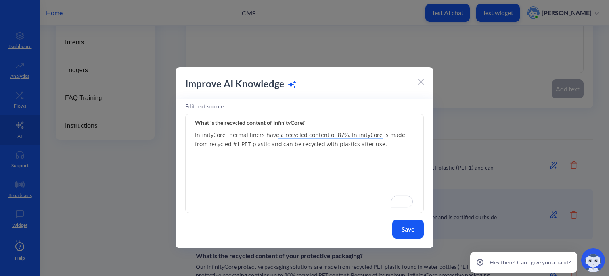
type textarea "InfinityCore thermal liners have a recycled content of 87%. InfinityCore is mad…"
click at [404, 224] on button "Save" at bounding box center [408, 228] width 32 height 19
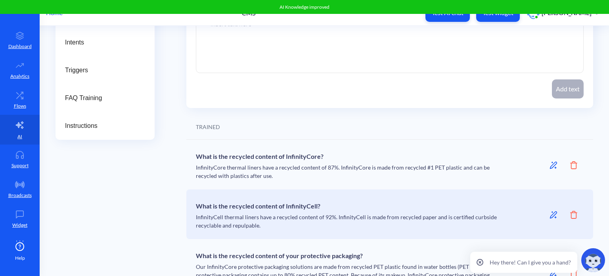
scroll to position [198, 0]
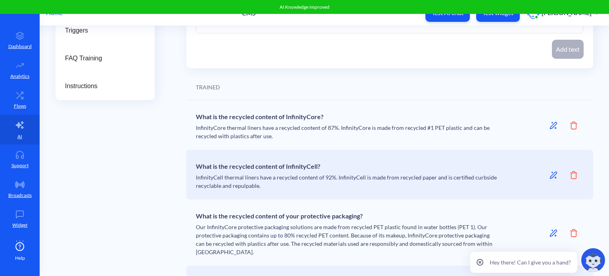
click at [551, 230] on icon at bounding box center [553, 232] width 5 height 7
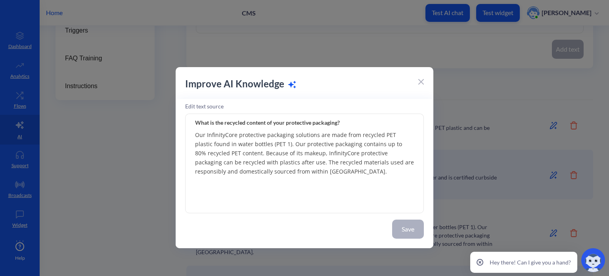
click at [385, 134] on textarea "Our InfinityCore protective packaging solutions are made from recycled PET plas…" at bounding box center [304, 163] width 239 height 99
paste textarea "#1 PET"
click at [383, 134] on textarea "Our InfinityCore protective packaging solutions are made from recycled #1 PET p…" at bounding box center [304, 163] width 239 height 99
drag, startPoint x: 289, startPoint y: 144, endPoint x: 306, endPoint y: 180, distance: 40.6
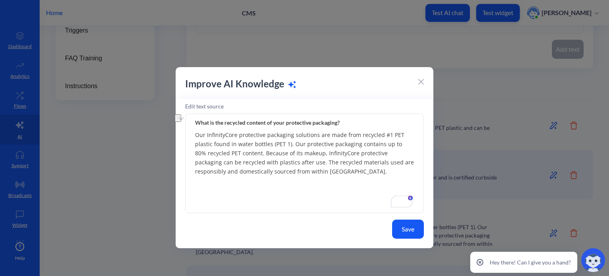
click at [271, 144] on textarea "Our InfinityCore protective packaging solutions are made from recycled #1 PET p…" at bounding box center [304, 163] width 239 height 99
click at [308, 138] on textarea "Our InfinityCore protective packaging solutions are made from recycled #1 PET p…" at bounding box center [304, 163] width 239 height 99
type textarea "Our InfinityCore protective packaging solutions are made from recycled #1 PET p…"
click at [409, 228] on button "Save" at bounding box center [408, 228] width 32 height 19
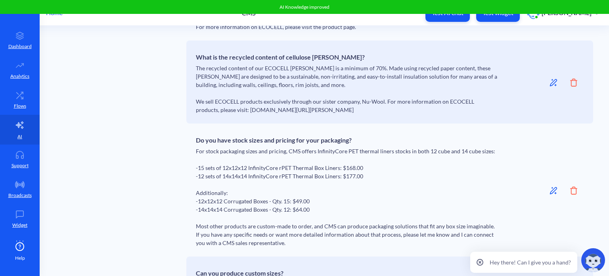
scroll to position [1227, 0]
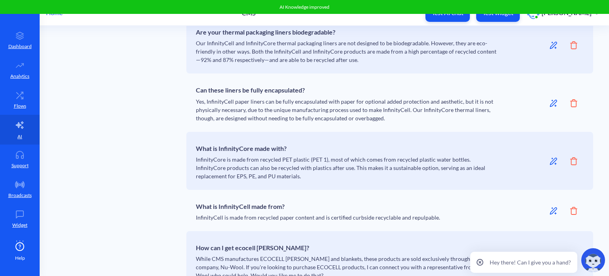
click at [550, 157] on icon at bounding box center [553, 161] width 8 height 8
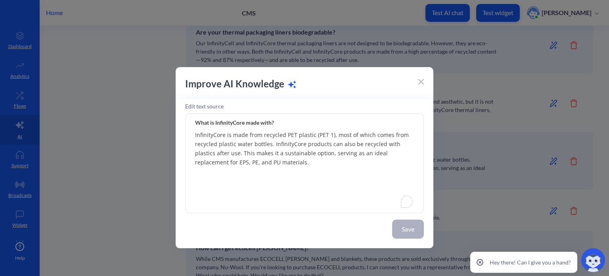
drag, startPoint x: 285, startPoint y: 134, endPoint x: 294, endPoint y: 134, distance: 9.1
click at [294, 134] on textarea "InfinityCore is made from recycled PET plastic (PET 1), most of which comes fro…" at bounding box center [304, 163] width 239 height 99
paste textarea "#1"
click at [287, 135] on textarea "InfinityCore is made from recycled #1 PET plastic (PET 1), most of which comes …" at bounding box center [304, 163] width 239 height 99
drag, startPoint x: 339, startPoint y: 134, endPoint x: 322, endPoint y: 134, distance: 17.9
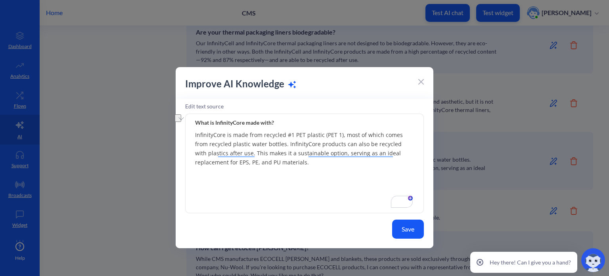
click at [322, 134] on textarea "InfinityCore is made from recycled #1 PET plastic (PET 1), most of which comes …" at bounding box center [304, 163] width 239 height 99
click at [242, 141] on textarea "InfinityCore is made from recycled #1 PET plastic, most of which comes from rec…" at bounding box center [304, 163] width 239 height 99
click at [229, 145] on textarea "InfinityCore is made from recycled #1 PET plastic, most of which comes from rec…" at bounding box center [304, 163] width 239 height 99
click at [253, 145] on textarea "InfinityCore is made from recycled #1 PET plastic, most of which comes from rec…" at bounding box center [304, 163] width 239 height 99
click at [279, 144] on textarea "InfinityCore is made from recycled #1 PET plastic, most of which comes from rec…" at bounding box center [304, 163] width 239 height 99
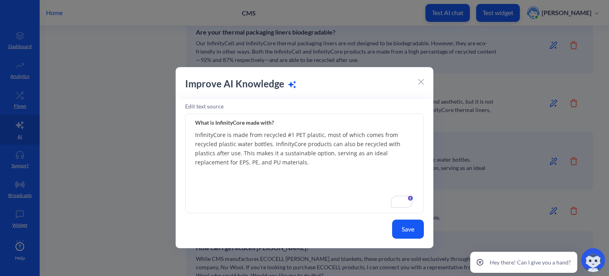
click at [251, 145] on textarea "InfinityCore is made from recycled #1 PET plastic, most of which comes from rec…" at bounding box center [304, 163] width 239 height 99
click at [327, 144] on textarea "InfinityCore is made from recycled #1 PET plastic, most of which comes from rec…" at bounding box center [304, 163] width 239 height 99
drag, startPoint x: 259, startPoint y: 133, endPoint x: 303, endPoint y: 134, distance: 44.4
click at [302, 134] on textarea "InfinityCore is made from recycled #1 PET plastic, most of which comes from rec…" at bounding box center [304, 163] width 239 height 99
click at [306, 134] on textarea "InfinityCore is made from recycled #1 PET plastic, most of which comes from rec…" at bounding box center [304, 163] width 239 height 99
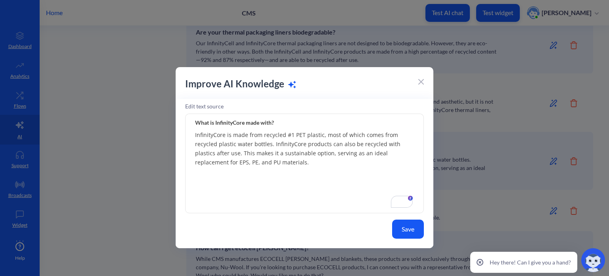
drag, startPoint x: 323, startPoint y: 134, endPoint x: 335, endPoint y: 136, distance: 12.0
click at [357, 134] on textarea "InfinityCore is made from recycled #1 PET plastic, most of which comes from rec…" at bounding box center [304, 163] width 239 height 99
drag, startPoint x: 201, startPoint y: 144, endPoint x: 256, endPoint y: 145, distance: 55.5
click at [254, 145] on textarea "InfinityCore is made from recycled #1 PET plastic, most of which comes from rec…" at bounding box center [304, 163] width 239 height 99
click at [268, 144] on textarea "InfinityCore is made from recycled #1 PET plastic, most of which comes from rec…" at bounding box center [304, 163] width 239 height 99
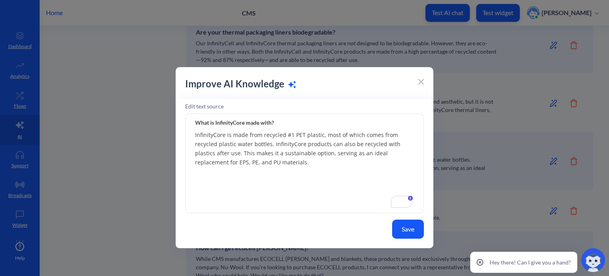
drag, startPoint x: 297, startPoint y: 142, endPoint x: 358, endPoint y: 147, distance: 61.7
click at [358, 145] on textarea "InfinityCore is made from recycled #1 PET plastic, most of which comes from rec…" at bounding box center [304, 163] width 239 height 99
click at [361, 153] on textarea "InfinityCore is made from recycled #1 PET plastic, most of which comes from rec…" at bounding box center [304, 163] width 239 height 99
drag, startPoint x: 365, startPoint y: 142, endPoint x: 372, endPoint y: 144, distance: 7.3
click at [382, 144] on textarea "InfinityCore is made from recycled #1 PET plastic, most of which comes from rec…" at bounding box center [304, 163] width 239 height 99
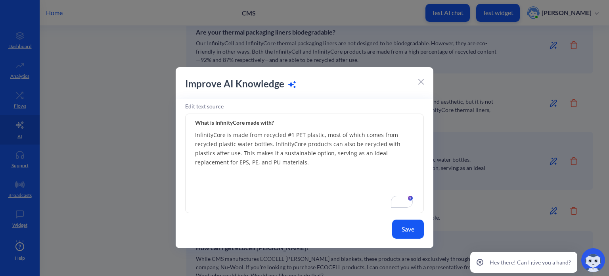
click at [225, 152] on textarea "InfinityCore is made from recycled #1 PET plastic, most of which comes from rec…" at bounding box center [304, 163] width 239 height 99
click at [238, 151] on textarea "InfinityCore is made from recycled #1 PET plastic, most of which comes from rec…" at bounding box center [304, 163] width 239 height 99
click at [235, 139] on textarea "InfinityCore is made from recycled #1 PET plastic, most of which comes from rec…" at bounding box center [304, 163] width 239 height 99
click at [269, 153] on textarea "InfinityCore is made from recycled #1 PET plastic, most of which comes from rec…" at bounding box center [304, 163] width 239 height 99
click at [244, 154] on textarea "InfinityCore is made from recycled #1 PET plastic, most of which comes from rec…" at bounding box center [304, 163] width 239 height 99
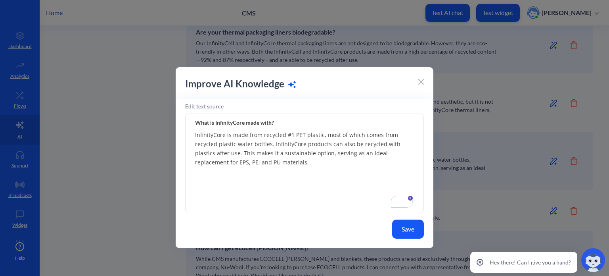
click at [266, 152] on textarea "InfinityCore is made from recycled #1 PET plastic, most of which comes from rec…" at bounding box center [304, 163] width 239 height 99
click at [286, 153] on textarea "InfinityCore is made from recycled #1 PET plastic, most of which comes from rec…" at bounding box center [304, 163] width 239 height 99
click at [299, 152] on textarea "InfinityCore is made from recycled #1 PET plastic, most of which comes from rec…" at bounding box center [304, 163] width 239 height 99
click at [337, 156] on textarea "InfinityCore is made from recycled #1 PET plastic, most of which comes from rec…" at bounding box center [304, 163] width 239 height 99
click at [342, 142] on textarea "InfinityCore is made from recycled #1 PET plastic, most of which comes from rec…" at bounding box center [304, 163] width 239 height 99
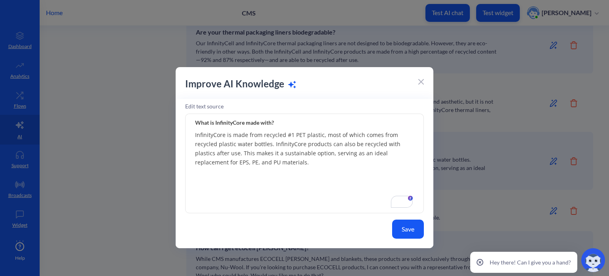
click at [346, 152] on textarea "InfinityCore is made from recycled #1 PET plastic, most of which comes from rec…" at bounding box center [304, 163] width 239 height 99
click at [213, 160] on textarea "InfinityCore is made from recycled #1 PET plastic, most of which comes from rec…" at bounding box center [304, 163] width 239 height 99
click at [211, 147] on textarea "InfinityCore is made from recycled #1 PET plastic, most of which comes from rec…" at bounding box center [304, 163] width 239 height 99
click at [214, 163] on textarea "InfinityCore is made from recycled #1 PET plastic, most of which comes from rec…" at bounding box center [304, 163] width 239 height 99
click at [230, 161] on textarea "InfinityCore is made from recycled #1 PET plastic, most of which comes from rec…" at bounding box center [304, 163] width 239 height 99
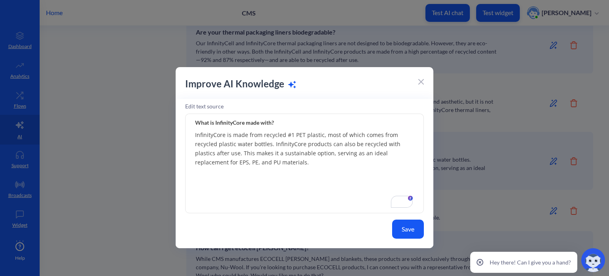
click at [241, 162] on textarea "InfinityCore is made from recycled #1 PET plastic, most of which comes from rec…" at bounding box center [304, 163] width 239 height 99
click at [240, 152] on textarea "InfinityCore is made from recycled #1 PET plastic, most of which comes from rec…" at bounding box center [304, 163] width 239 height 99
click at [239, 143] on textarea "InfinityCore is made from recycled #1 PET plastic, most of which comes from rec…" at bounding box center [304, 163] width 239 height 99
click at [268, 141] on textarea "InfinityCore is made from recycled #1 PET plastic, most of which comes from rec…" at bounding box center [304, 163] width 239 height 99
click at [328, 136] on textarea "InfinityCore is made from recycled #1 PET plastic, most of which comes from rec…" at bounding box center [304, 163] width 239 height 99
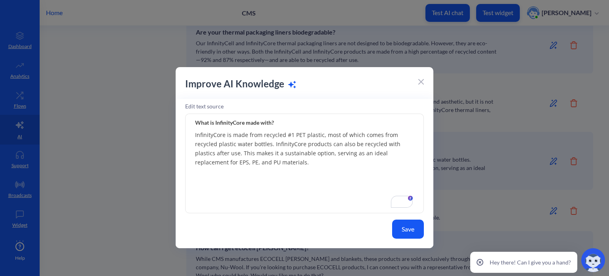
type textarea "InfinityCore is made from recycled #1 PET plastic, most of which comes from rec…"
click at [413, 231] on button "Save" at bounding box center [408, 228] width 32 height 19
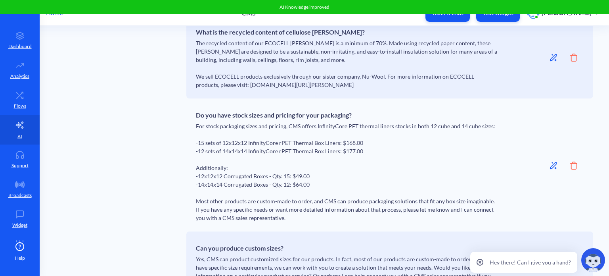
scroll to position [282, 0]
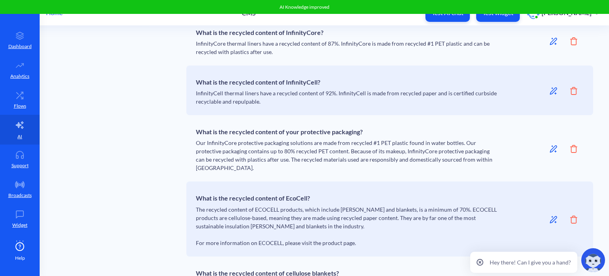
click at [234, 149] on div "What is the recycled content of your protective packaging? Our InfinityCore pro…" at bounding box center [347, 147] width 302 height 47
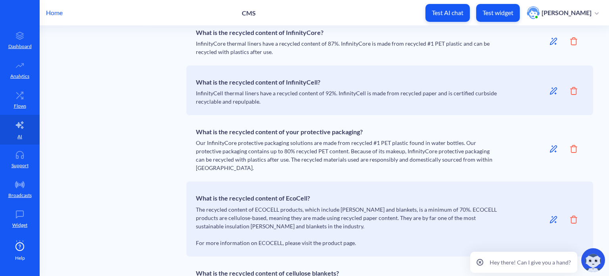
click at [349, 155] on div "What is the recycled content of your protective packaging? Our InfinityCore pro…" at bounding box center [347, 147] width 302 height 47
drag, startPoint x: 252, startPoint y: 150, endPoint x: 287, endPoint y: 152, distance: 35.3
click at [287, 152] on div "What is the recycled content of your protective packaging? Our InfinityCore pro…" at bounding box center [347, 147] width 302 height 47
drag, startPoint x: 356, startPoint y: 149, endPoint x: 382, endPoint y: 151, distance: 25.8
click at [375, 150] on div "What is the recycled content of your protective packaging? Our InfinityCore pro…" at bounding box center [347, 147] width 302 height 47
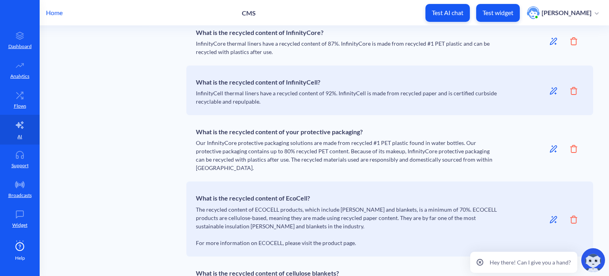
drag, startPoint x: 401, startPoint y: 151, endPoint x: 406, endPoint y: 151, distance: 4.4
click at [401, 151] on div "What is the recycled content of your protective packaging? Our InfinityCore pro…" at bounding box center [347, 147] width 302 height 47
drag, startPoint x: 419, startPoint y: 151, endPoint x: 450, endPoint y: 150, distance: 30.9
click at [449, 150] on div "What is the recycled content of your protective packaging? Our InfinityCore pro…" at bounding box center [347, 147] width 302 height 47
click at [451, 149] on div "What is the recycled content of your protective packaging? Our InfinityCore pro…" at bounding box center [347, 147] width 302 height 47
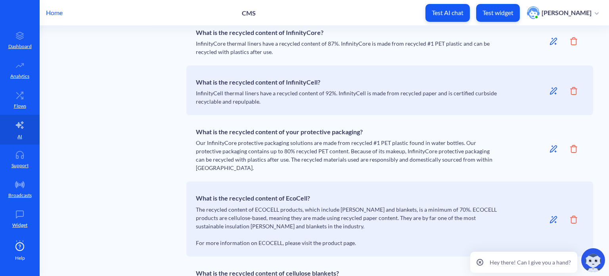
click at [243, 157] on div "What is the recycled content of your protective packaging? Our InfinityCore pro…" at bounding box center [347, 147] width 302 height 47
drag, startPoint x: 251, startPoint y: 156, endPoint x: 257, endPoint y: 155, distance: 6.8
click at [251, 156] on div "What is the recycled content of your protective packaging? Our InfinityCore pro…" at bounding box center [347, 147] width 302 height 47
click at [320, 150] on div "What is the recycled content of your protective packaging? Our InfinityCore pro…" at bounding box center [347, 147] width 302 height 47
click at [316, 151] on div "What is the recycled content of your protective packaging? Our InfinityCore pro…" at bounding box center [347, 147] width 302 height 47
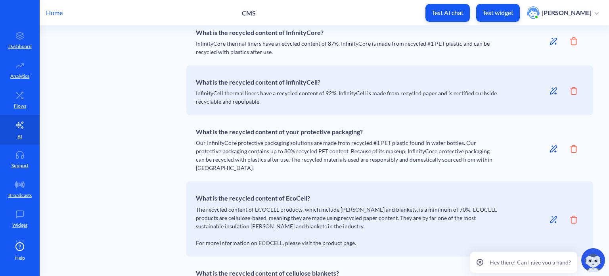
click at [551, 149] on icon at bounding box center [553, 149] width 8 height 8
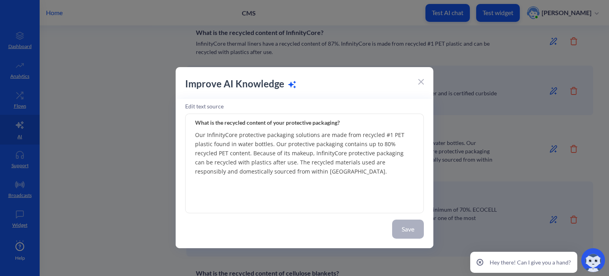
click at [195, 152] on textarea "Our InfinityCore protective packaging solutions are made from recycled #1 PET p…" at bounding box center [304, 163] width 239 height 99
drag, startPoint x: 387, startPoint y: 133, endPoint x: 381, endPoint y: 133, distance: 6.0
click at [381, 133] on textarea "Our InfinityCore protective packaging solutions are made from recycled #1 PET p…" at bounding box center [304, 163] width 239 height 99
click at [195, 153] on textarea "Our InfinityCore protective packaging solutions are made from recycled #1 PET p…" at bounding box center [304, 163] width 239 height 99
paste textarea "#1"
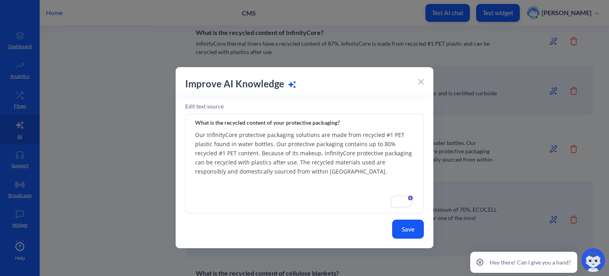
click at [196, 152] on textarea "Our InfinityCore protective packaging solutions are made from recycled #1 PET p…" at bounding box center [304, 163] width 239 height 99
click at [250, 155] on textarea "Our InfinityCore protective packaging solutions are made from recycled #1 PET p…" at bounding box center [304, 163] width 239 height 99
type textarea "Our InfinityCore protective packaging solutions are made from recycled #1 PET p…"
click at [404, 226] on button "Save" at bounding box center [408, 228] width 32 height 19
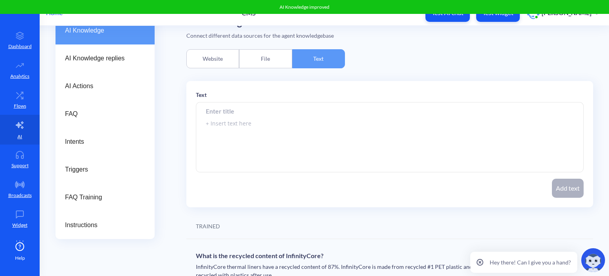
scroll to position [0, 0]
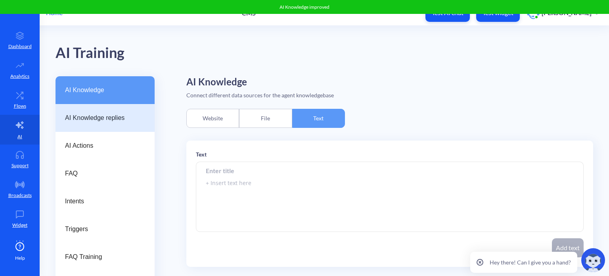
click at [81, 119] on span "AI Knowledge replies" at bounding box center [102, 118] width 74 height 10
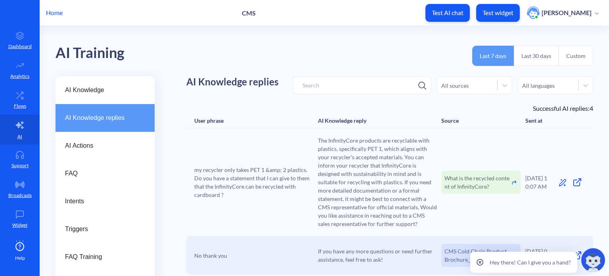
click at [482, 262] on icon at bounding box center [480, 261] width 7 height 7
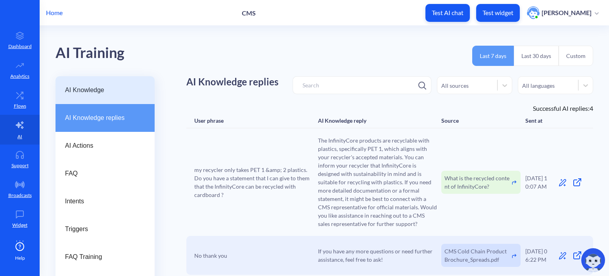
click at [93, 88] on span "AI Knowledge" at bounding box center [102, 90] width 74 height 10
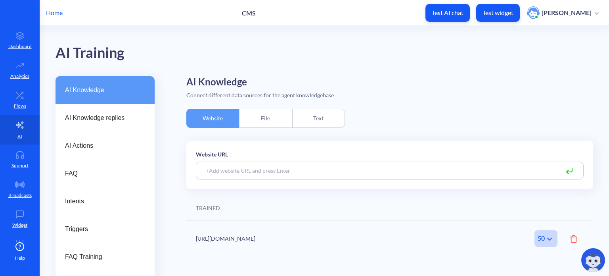
click at [513, 13] on p "Test widget" at bounding box center [497, 13] width 31 height 8
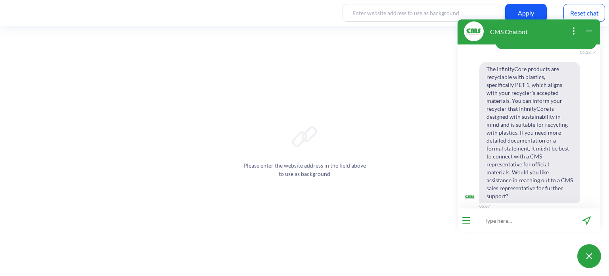
scroll to position [198, 0]
click at [586, 9] on div "Reset chat" at bounding box center [584, 13] width 42 height 18
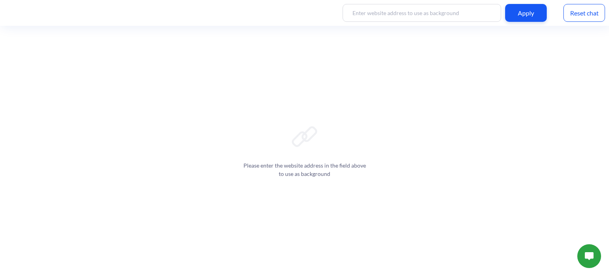
click at [586, 254] on img at bounding box center [589, 256] width 9 height 8
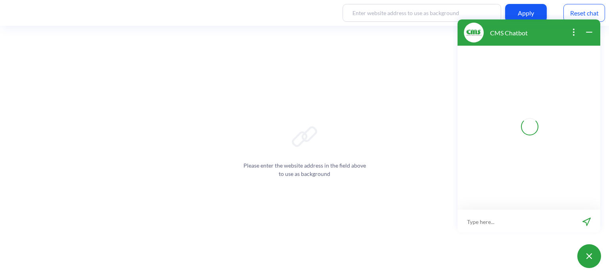
scroll to position [1, 0]
click at [520, 218] on input at bounding box center [514, 220] width 115 height 24
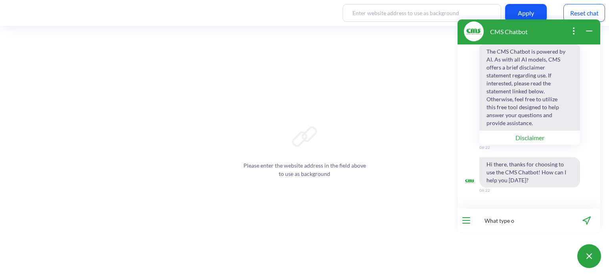
type input "What type o"
type input "What type of plastic is used in infinitycore?"
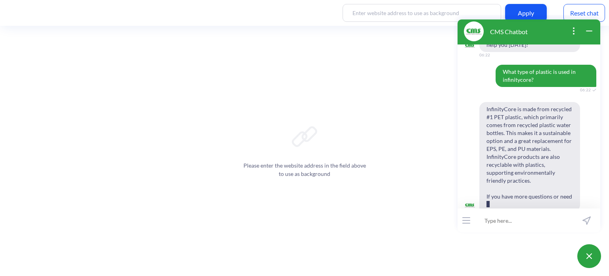
scroll to position [143, 0]
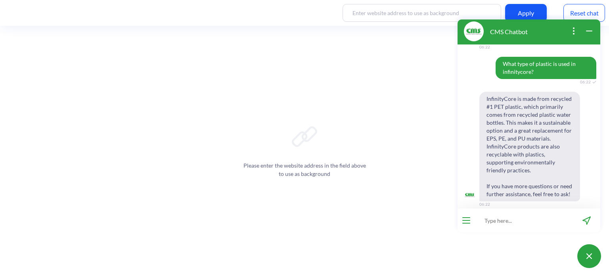
click at [591, 15] on iframe at bounding box center [529, 143] width 152 height 257
click at [587, 13] on div "Reset chat" at bounding box center [584, 13] width 42 height 18
